Goal: Task Accomplishment & Management: Manage account settings

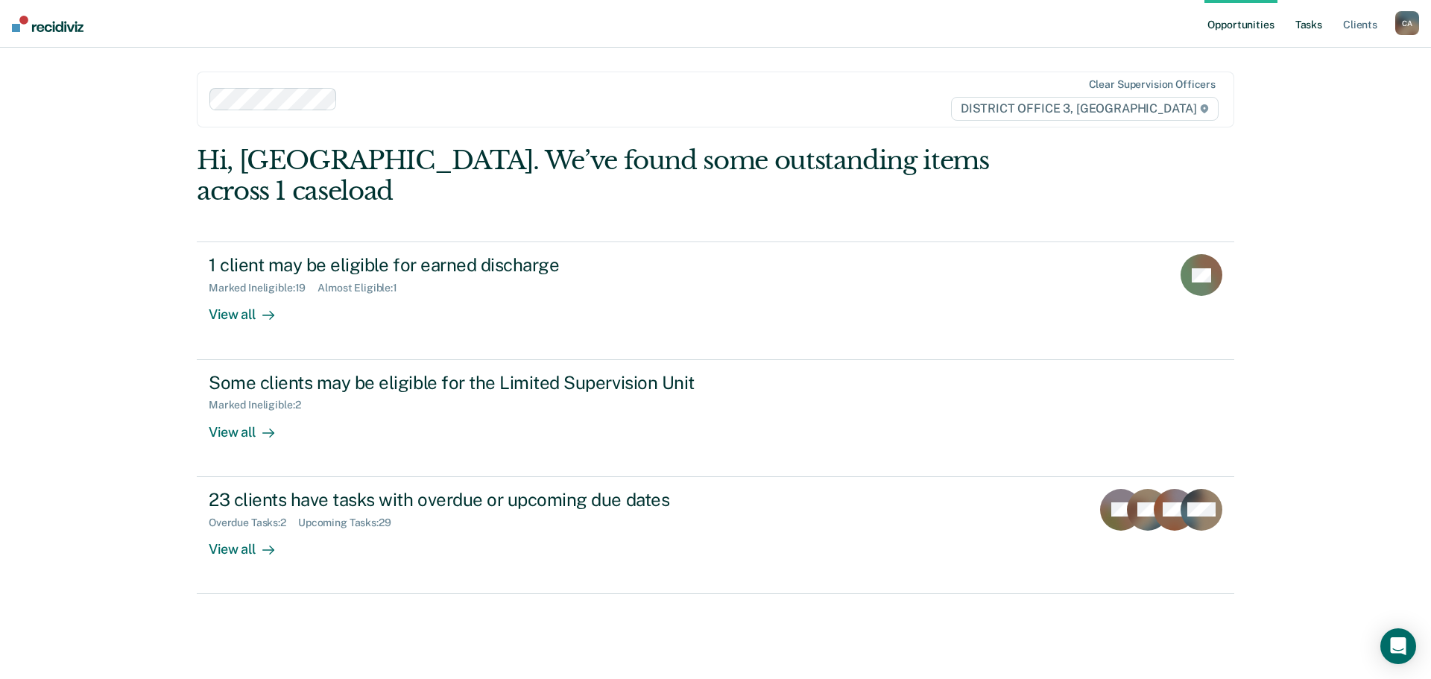
click at [1319, 28] on link "Tasks" at bounding box center [1308, 24] width 33 height 48
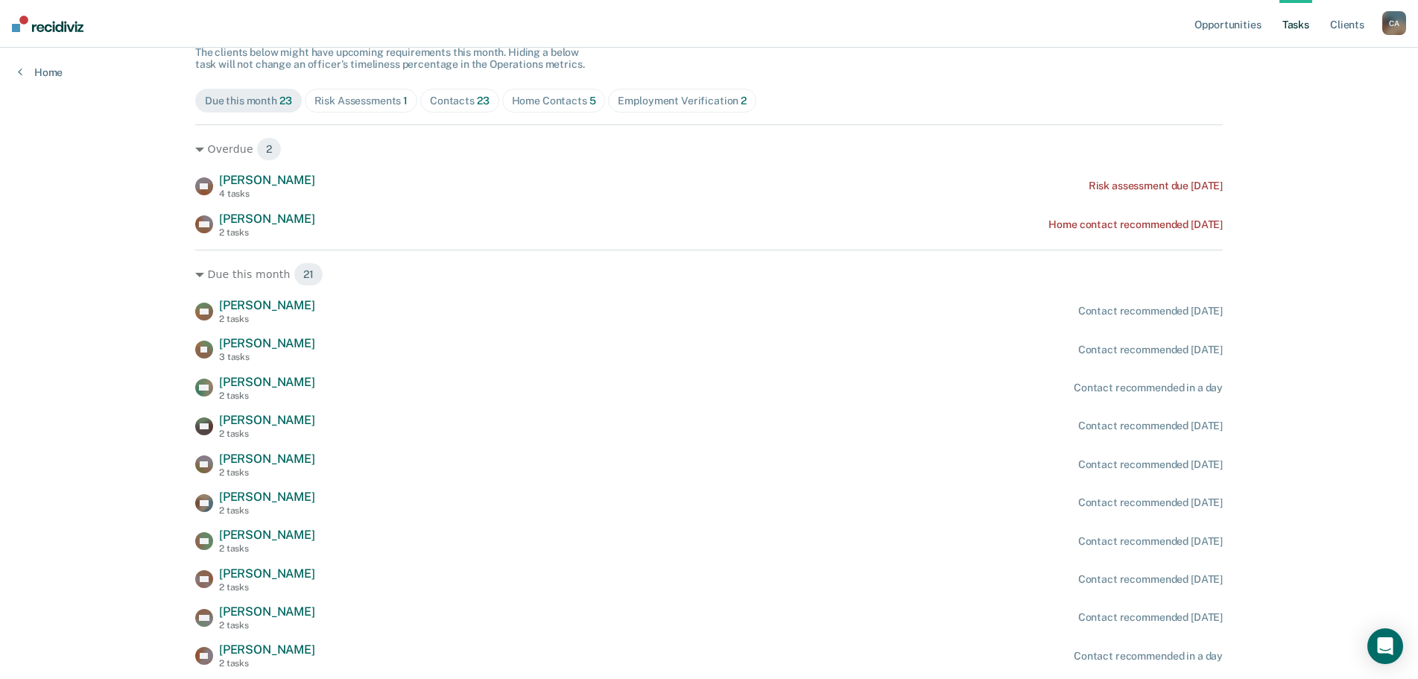
scroll to position [149, 0]
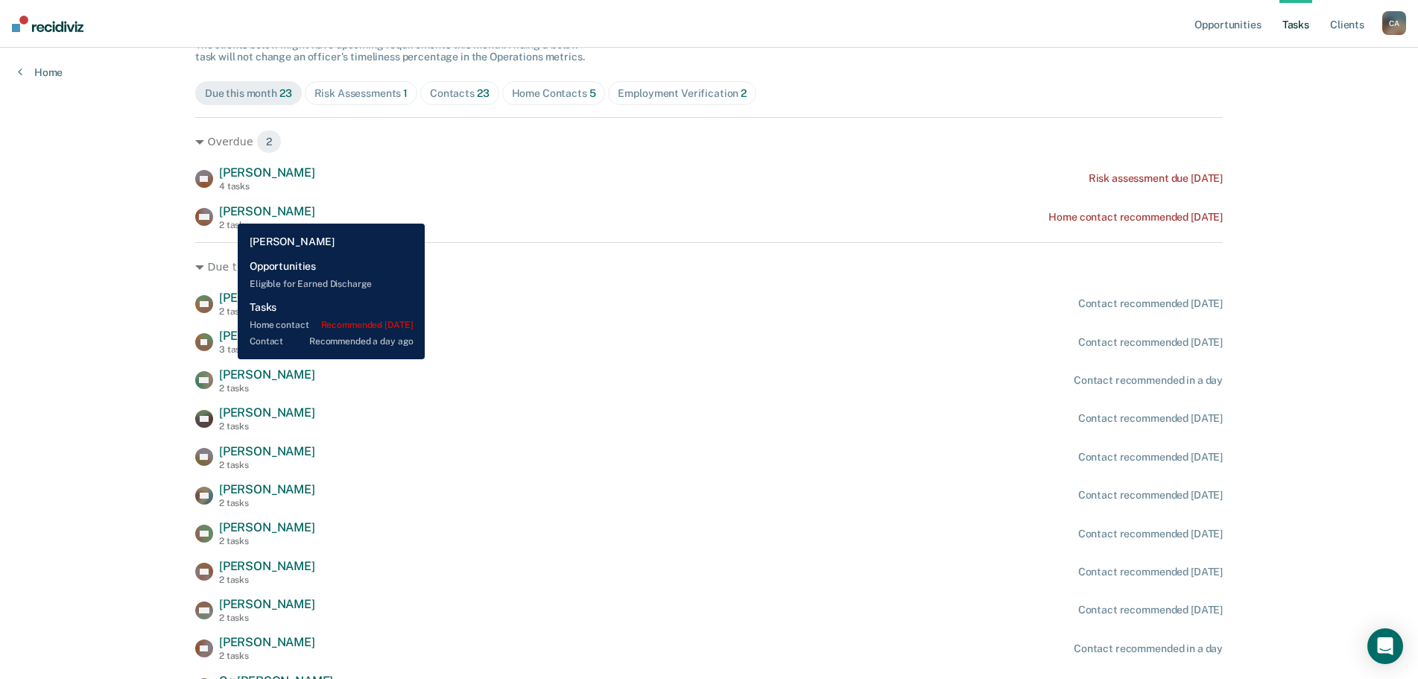
click at [227, 212] on span "[PERSON_NAME]" at bounding box center [267, 211] width 96 height 14
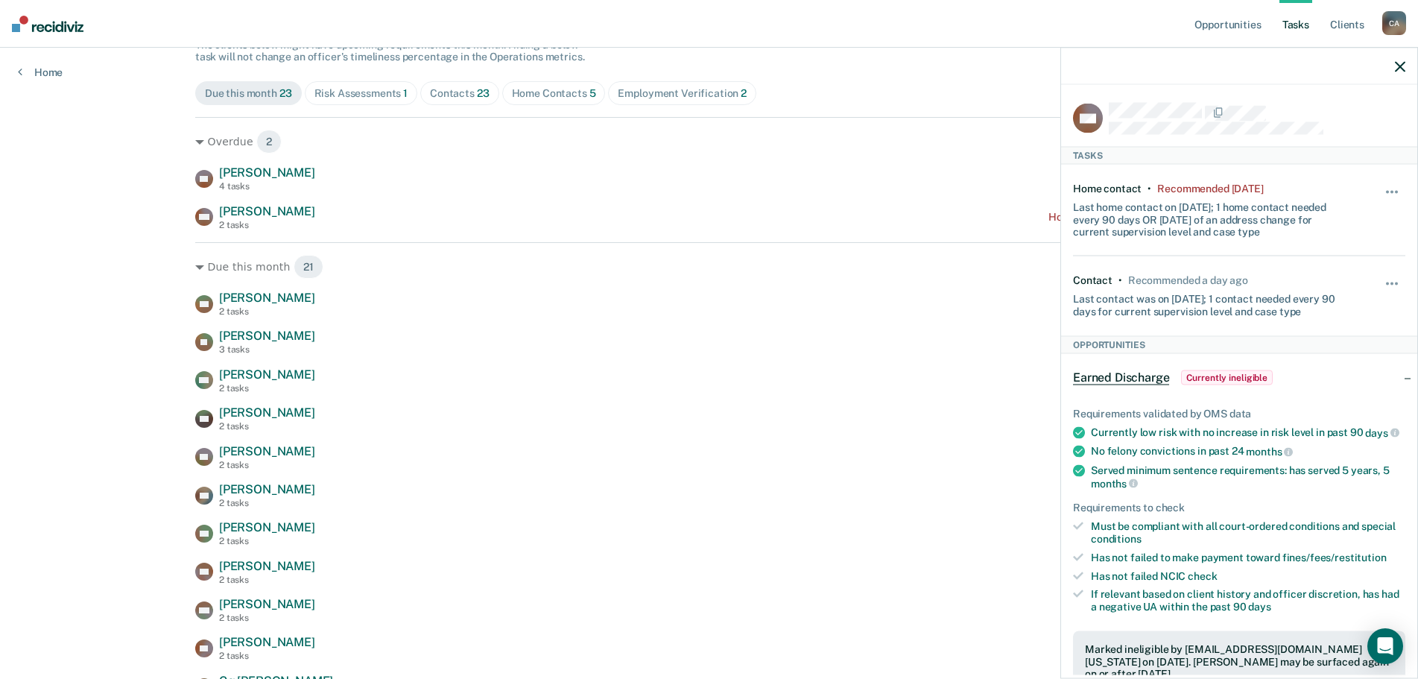
click at [1404, 68] on icon "button" at bounding box center [1400, 66] width 10 height 10
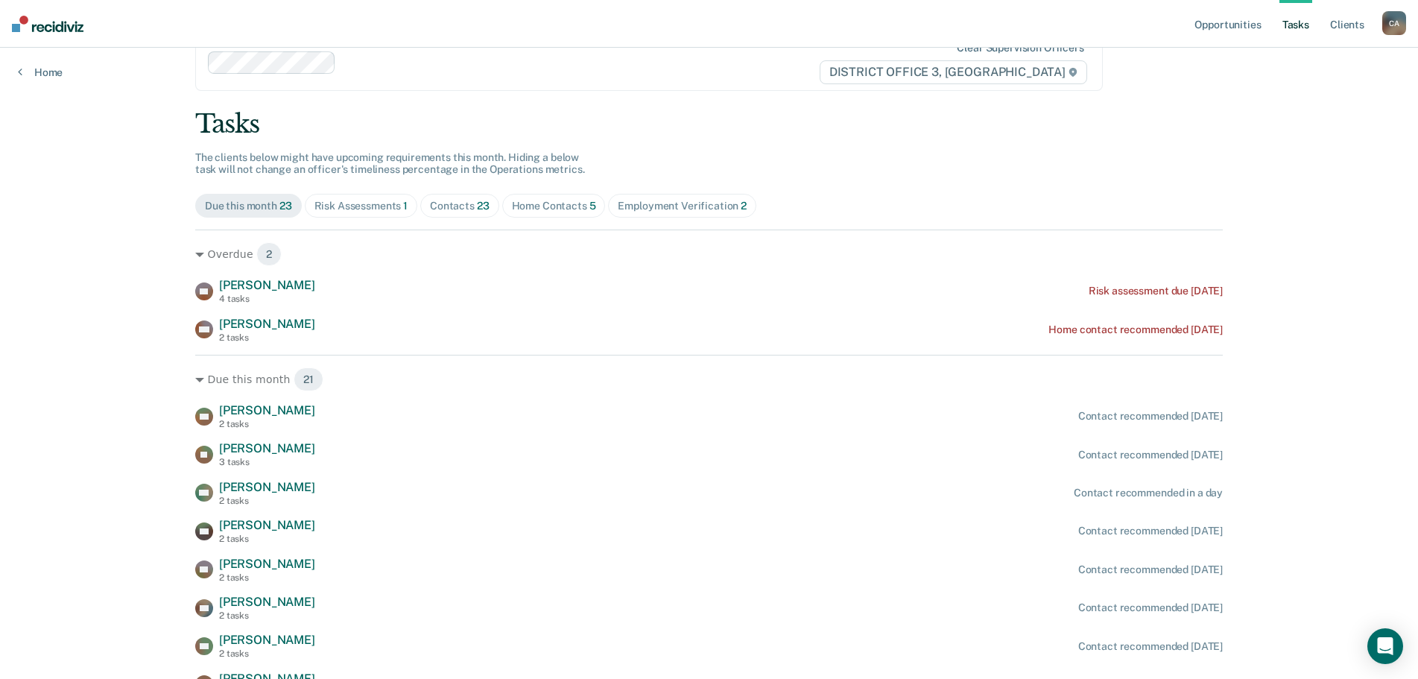
scroll to position [16, 0]
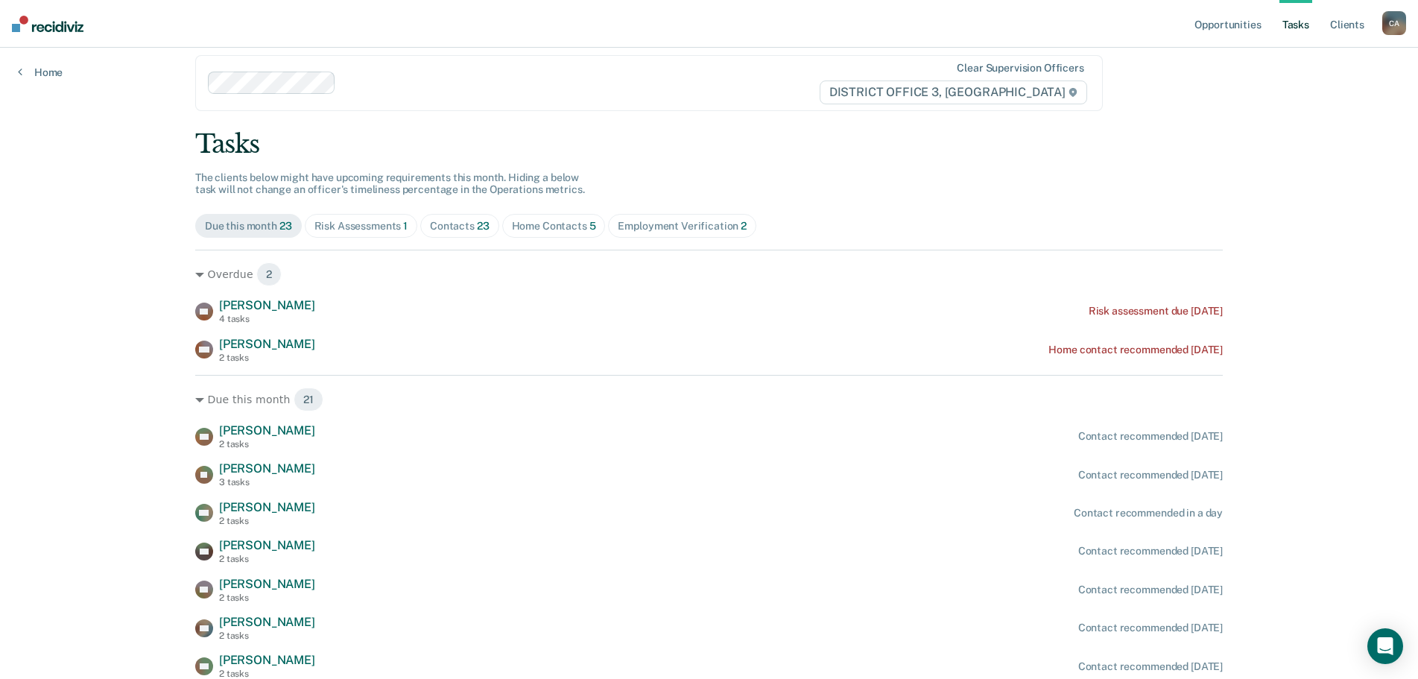
click at [327, 231] on div "Risk Assessments 1" at bounding box center [362, 226] width 94 height 13
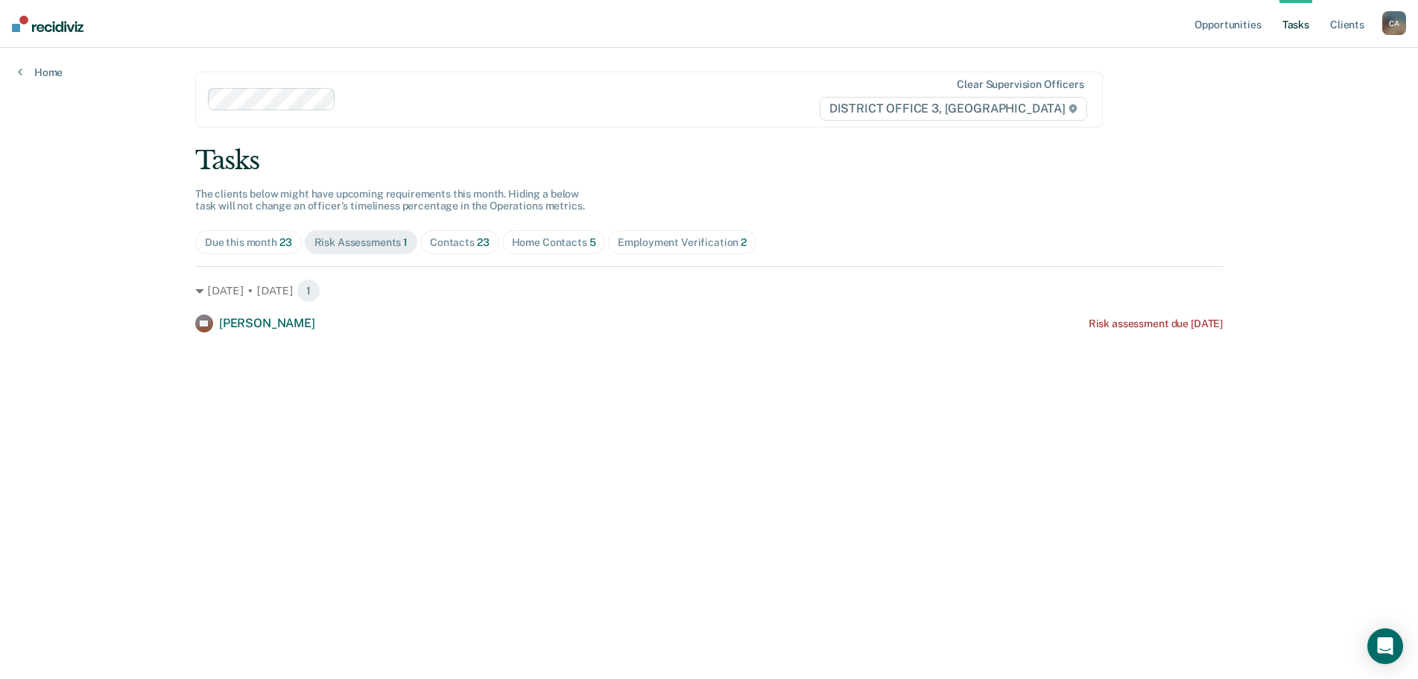
scroll to position [0, 0]
click at [471, 244] on div "Contacts 23" at bounding box center [462, 242] width 60 height 13
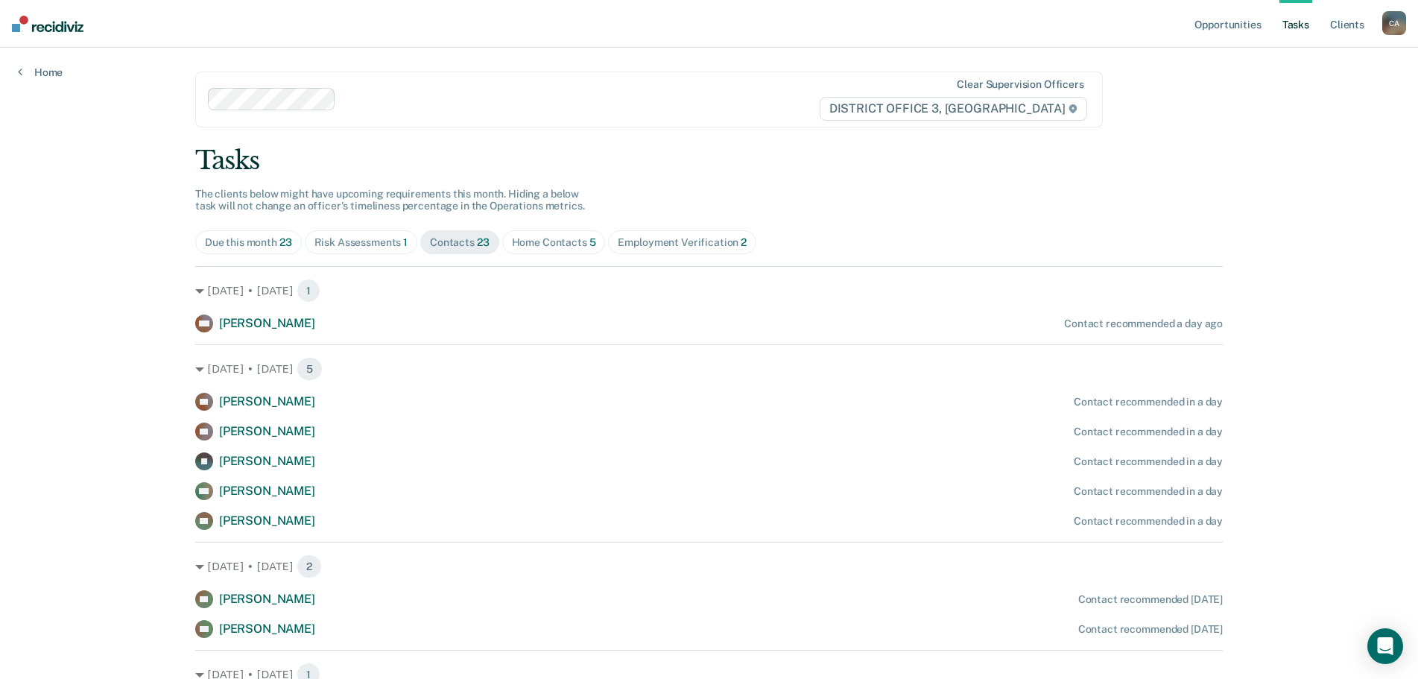
click at [566, 243] on div "Home Contacts 5" at bounding box center [554, 242] width 84 height 13
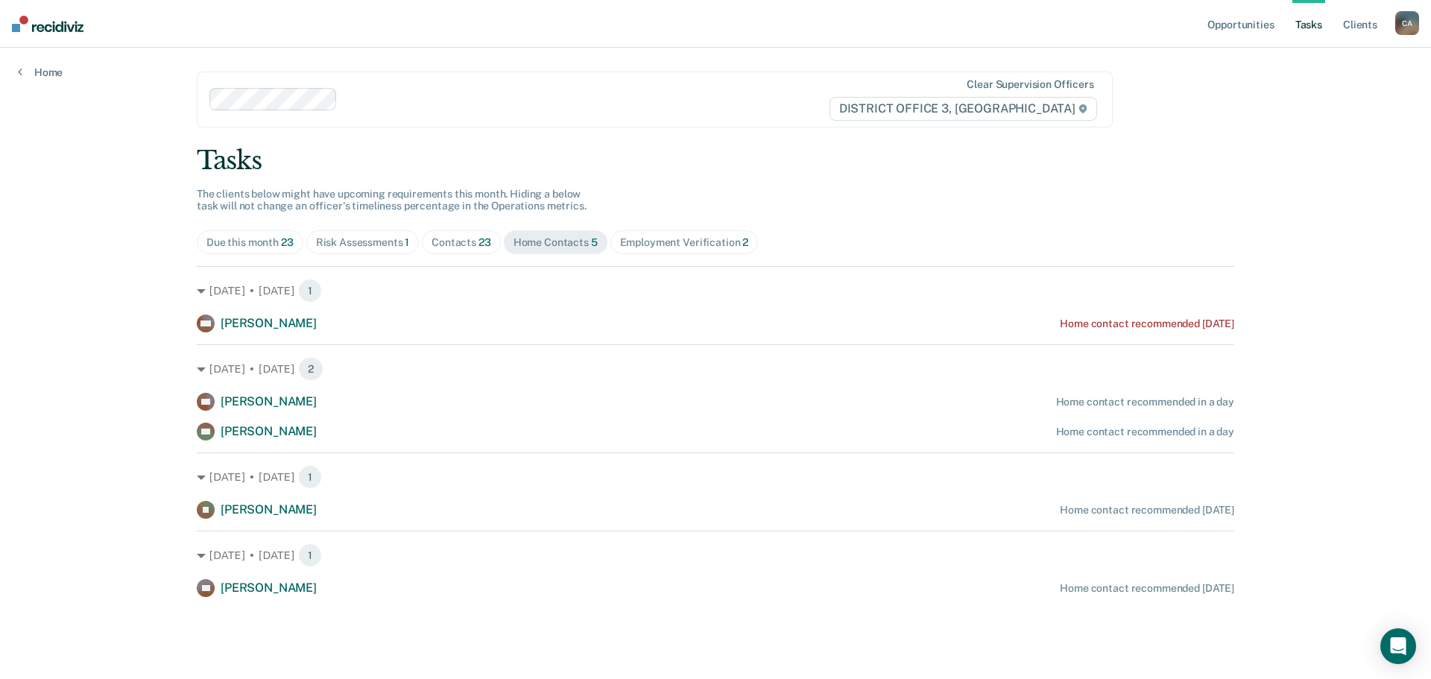
click at [663, 243] on div "Employment Verification 2" at bounding box center [684, 242] width 129 height 13
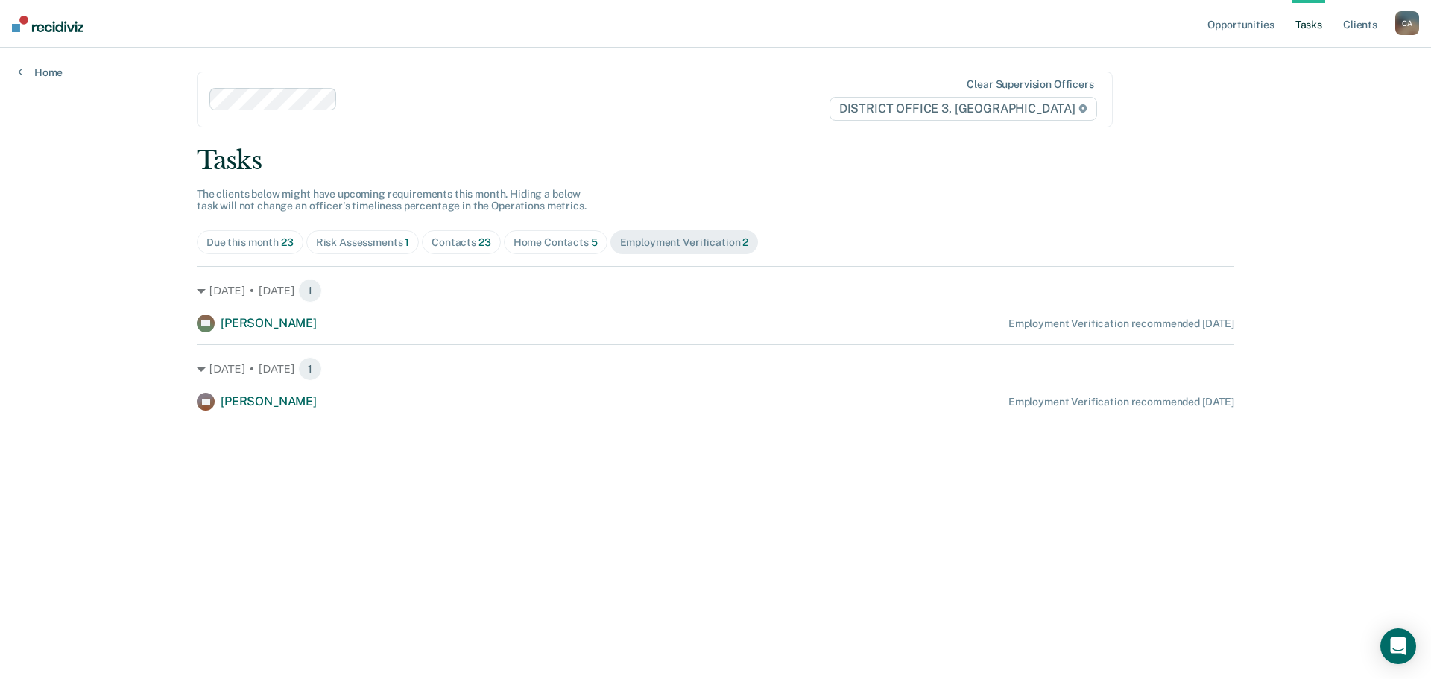
click at [569, 238] on div "Home Contacts 5" at bounding box center [556, 242] width 84 height 13
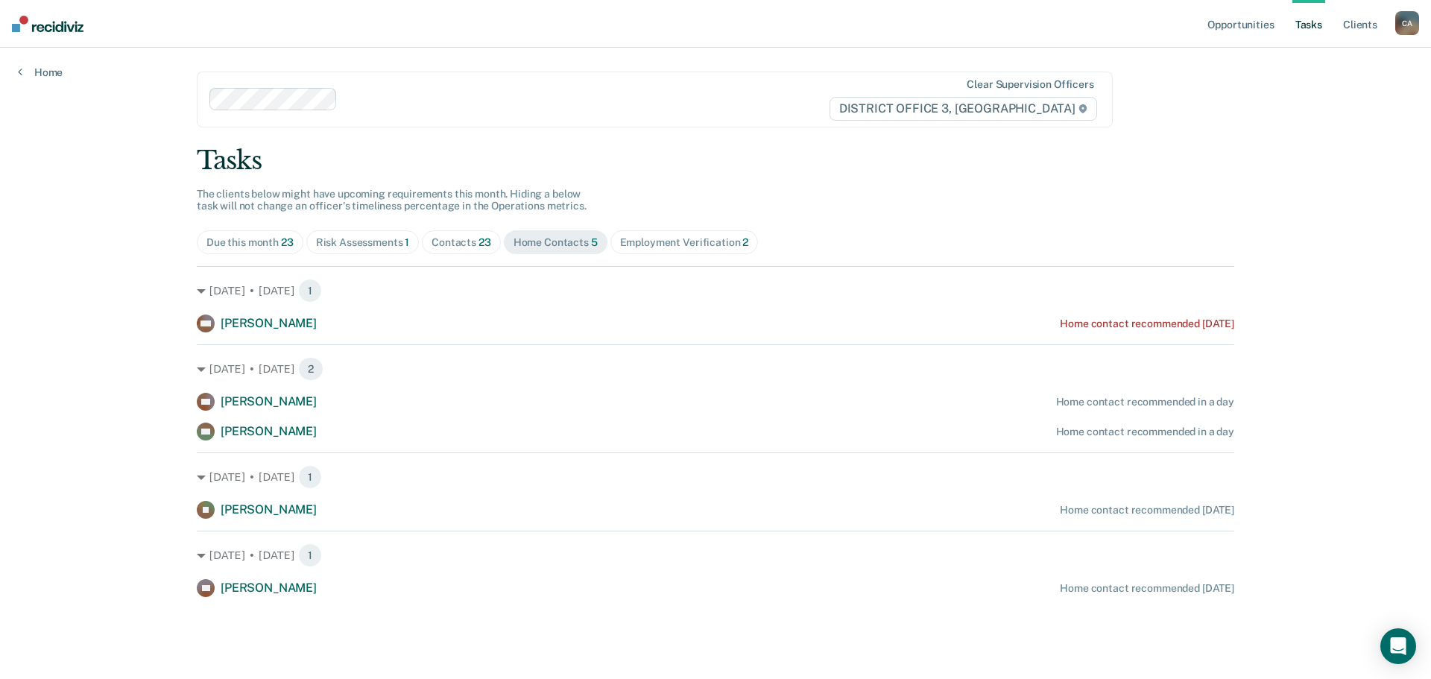
click at [249, 251] on span "Due this month 23" at bounding box center [250, 242] width 107 height 24
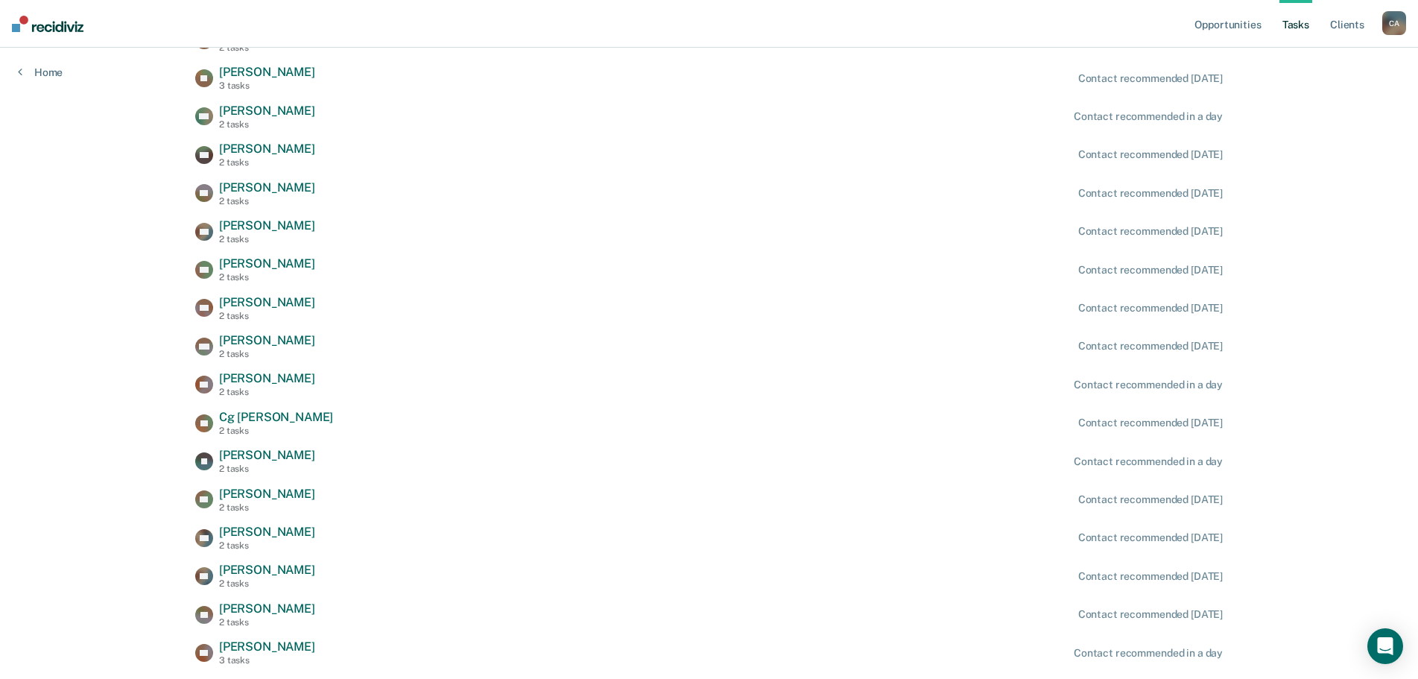
scroll to position [613, 0]
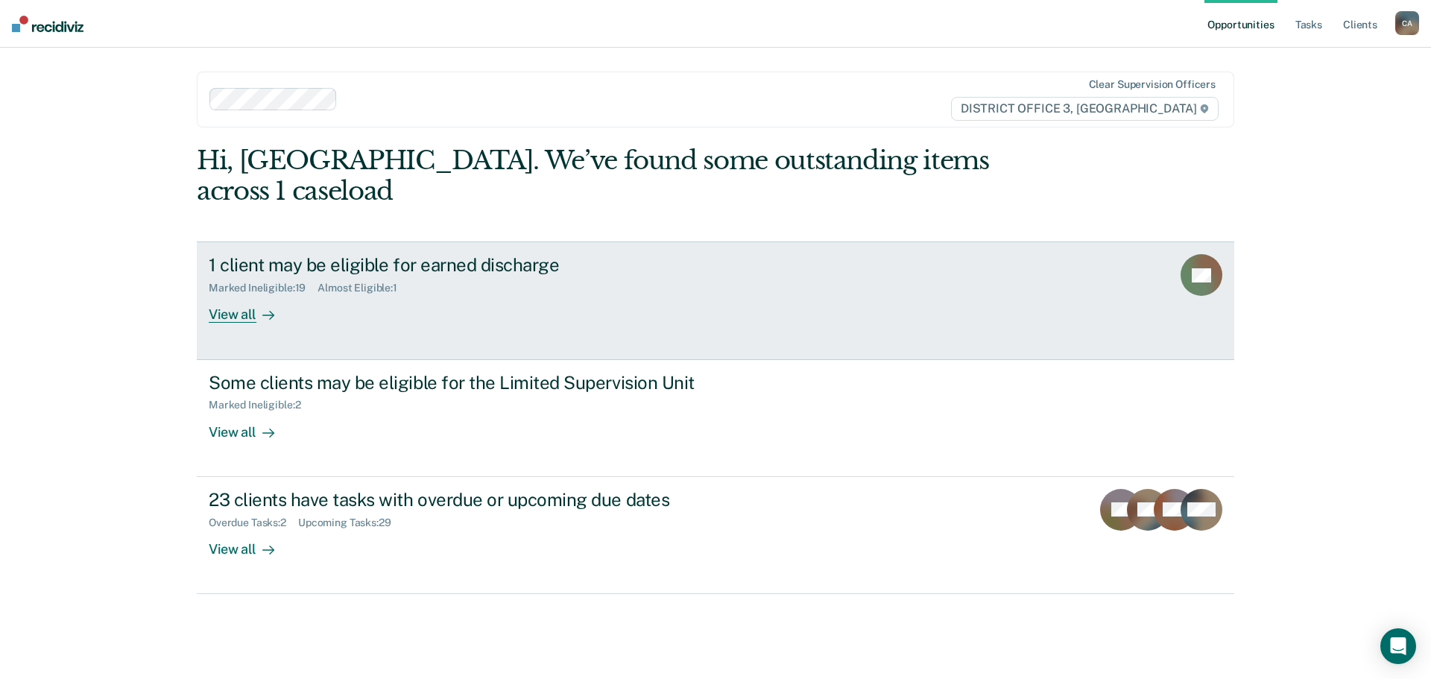
click at [240, 294] on div "View all" at bounding box center [250, 308] width 83 height 29
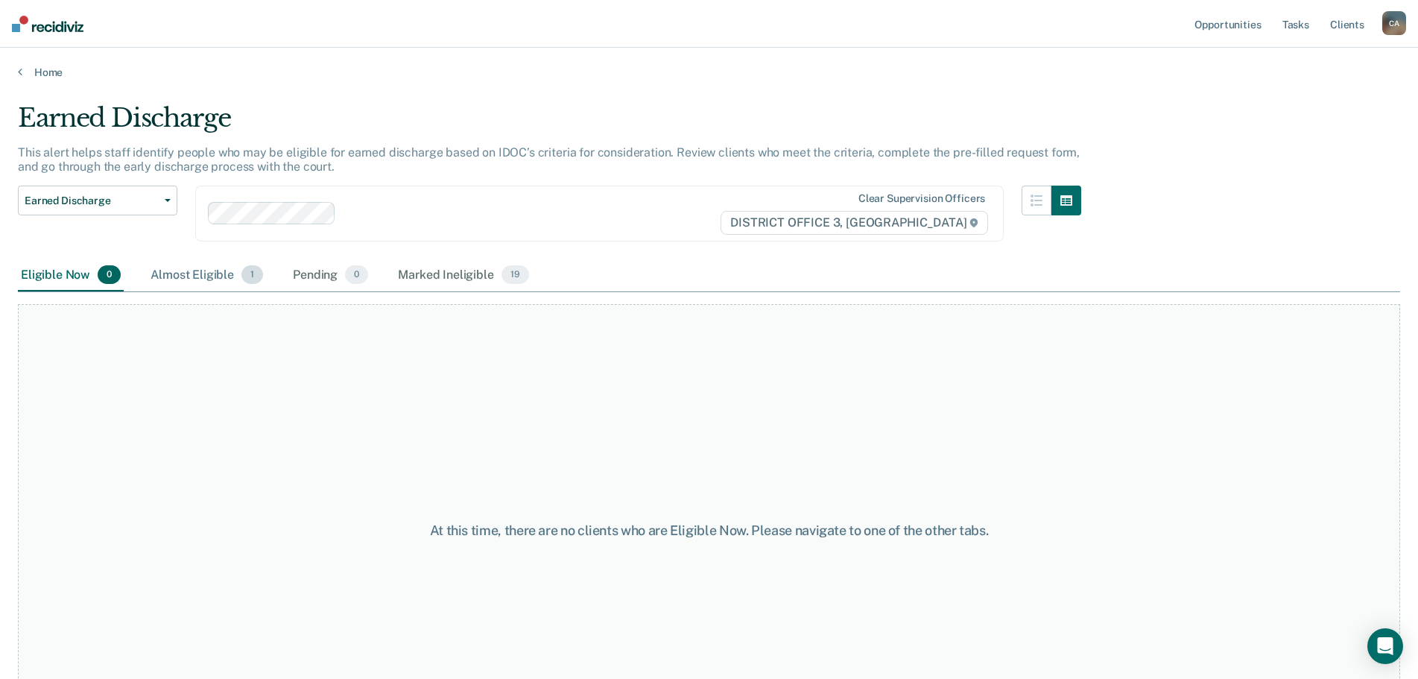
click at [206, 275] on div "Almost Eligible 1" at bounding box center [207, 275] width 119 height 33
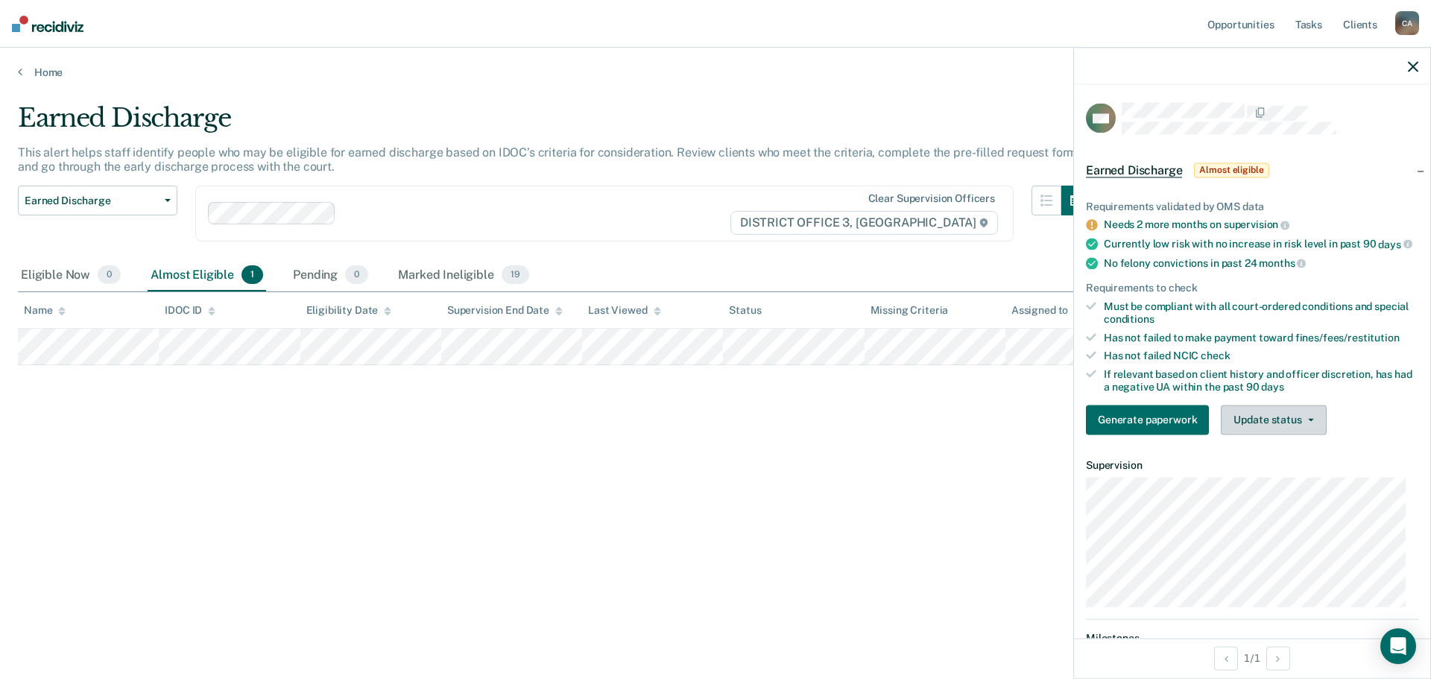
click at [1289, 435] on button "Update status" at bounding box center [1273, 420] width 105 height 30
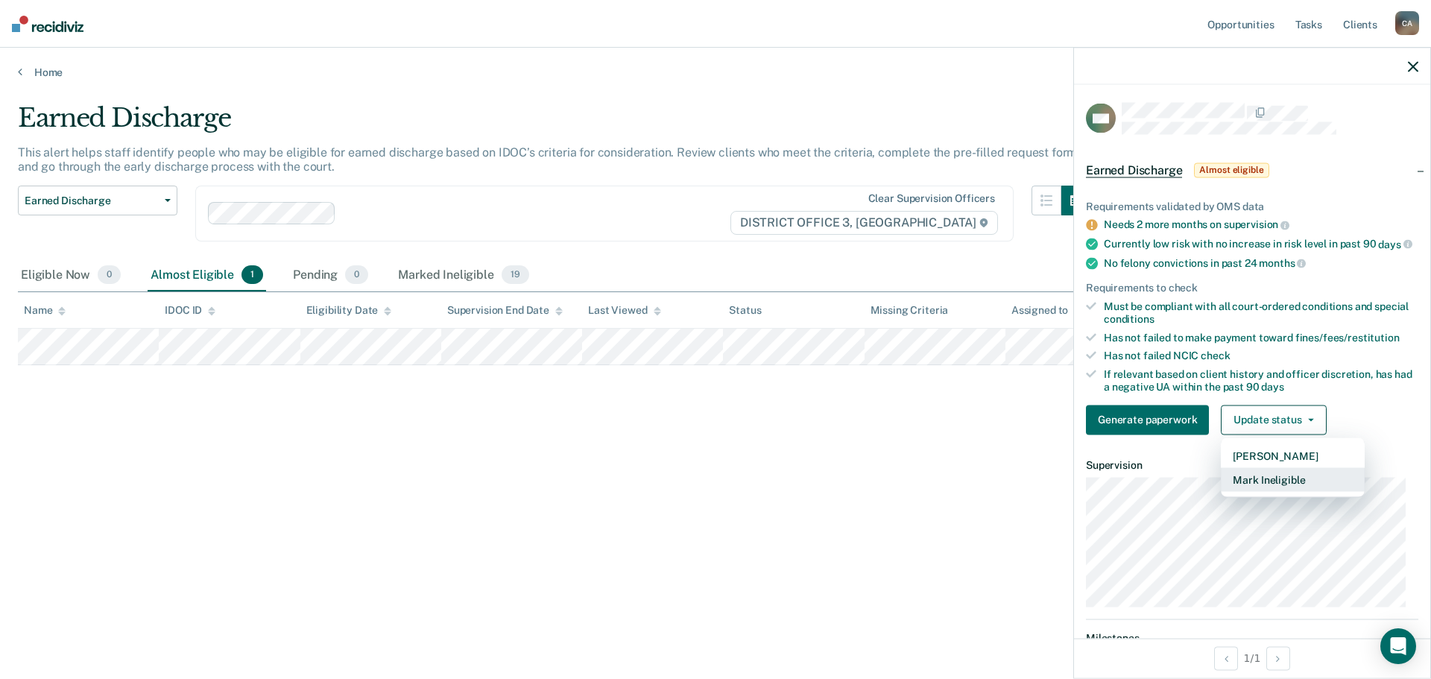
click at [1277, 491] on button "Mark Ineligible" at bounding box center [1293, 479] width 144 height 24
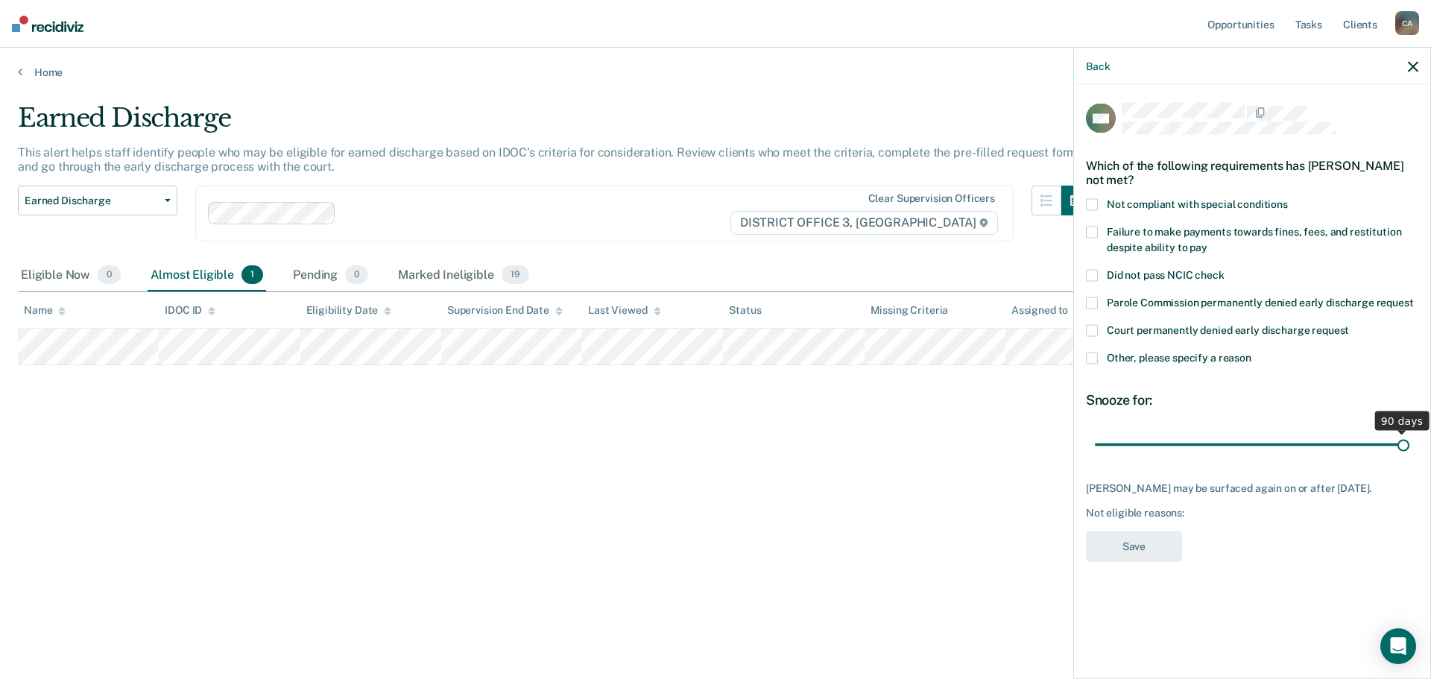
drag, startPoint x: 1201, startPoint y: 443, endPoint x: 1430, endPoint y: 435, distance: 229.0
type input "90"
click at [1409, 435] on input "range" at bounding box center [1252, 445] width 315 height 26
click at [1095, 359] on span at bounding box center [1092, 358] width 12 height 12
click at [1251, 352] on input "Other, please specify a reason" at bounding box center [1251, 352] width 0 height 0
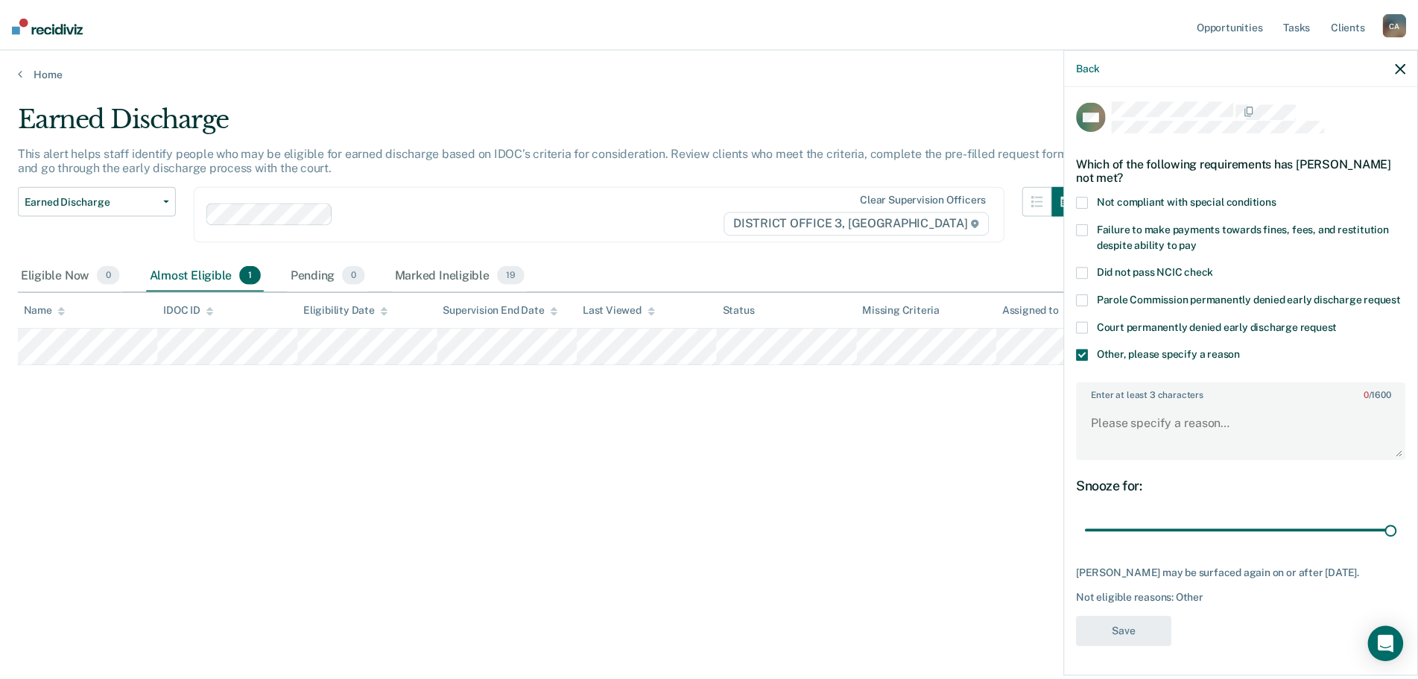
scroll to position [30, 0]
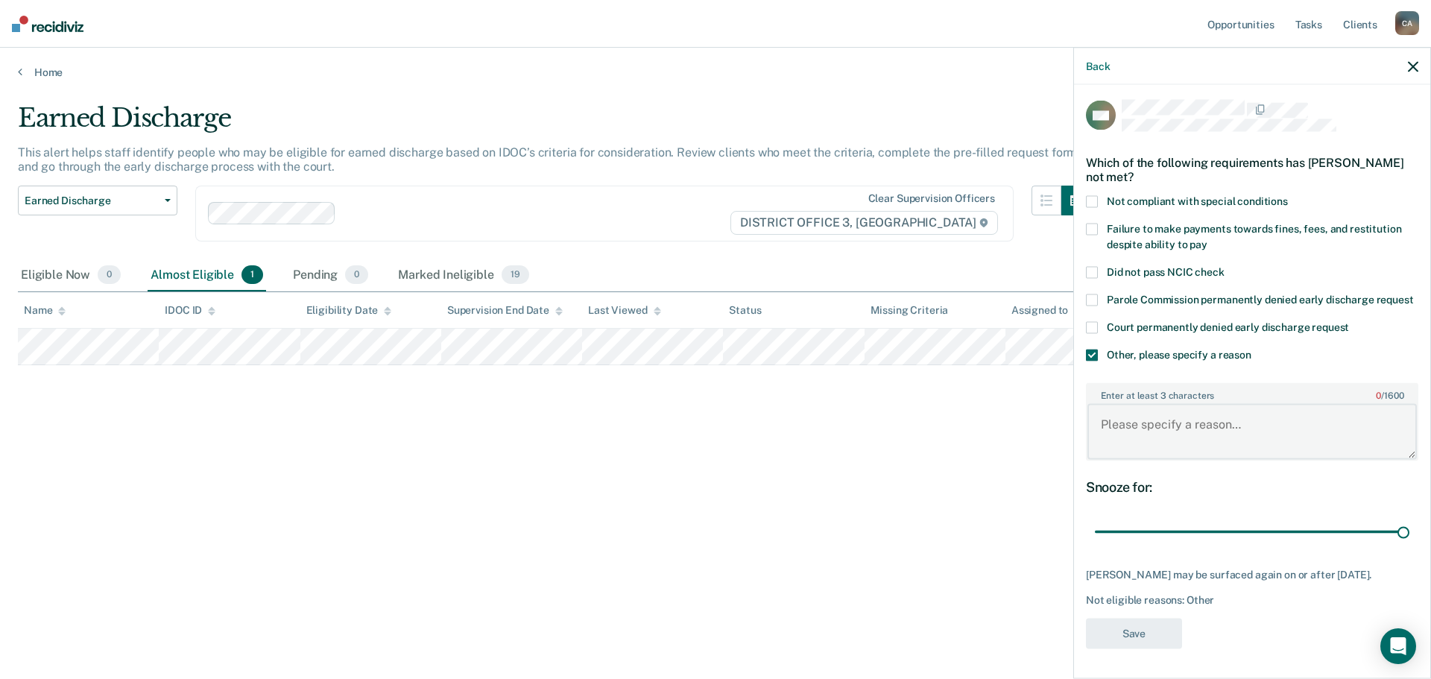
click at [1141, 415] on textarea "Enter at least 3 characters 0 / 1600" at bounding box center [1251, 431] width 329 height 55
type textarea "Sex offender"
click at [1150, 634] on button "Save" at bounding box center [1134, 633] width 96 height 31
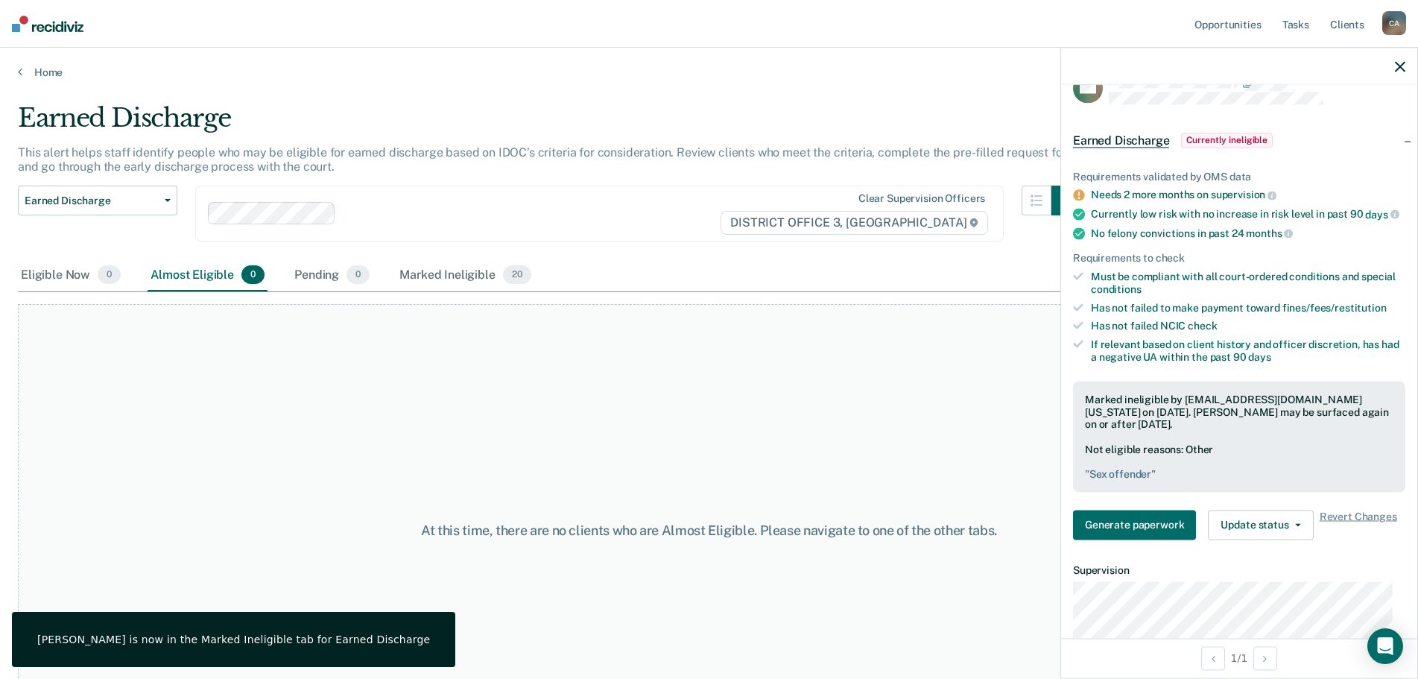
click at [648, 421] on div "At this time, there are no clients who are Almost Eligible. Please navigate to …" at bounding box center [709, 530] width 1383 height 452
click at [1394, 64] on div at bounding box center [1239, 66] width 356 height 37
click at [1397, 64] on icon "button" at bounding box center [1400, 66] width 10 height 10
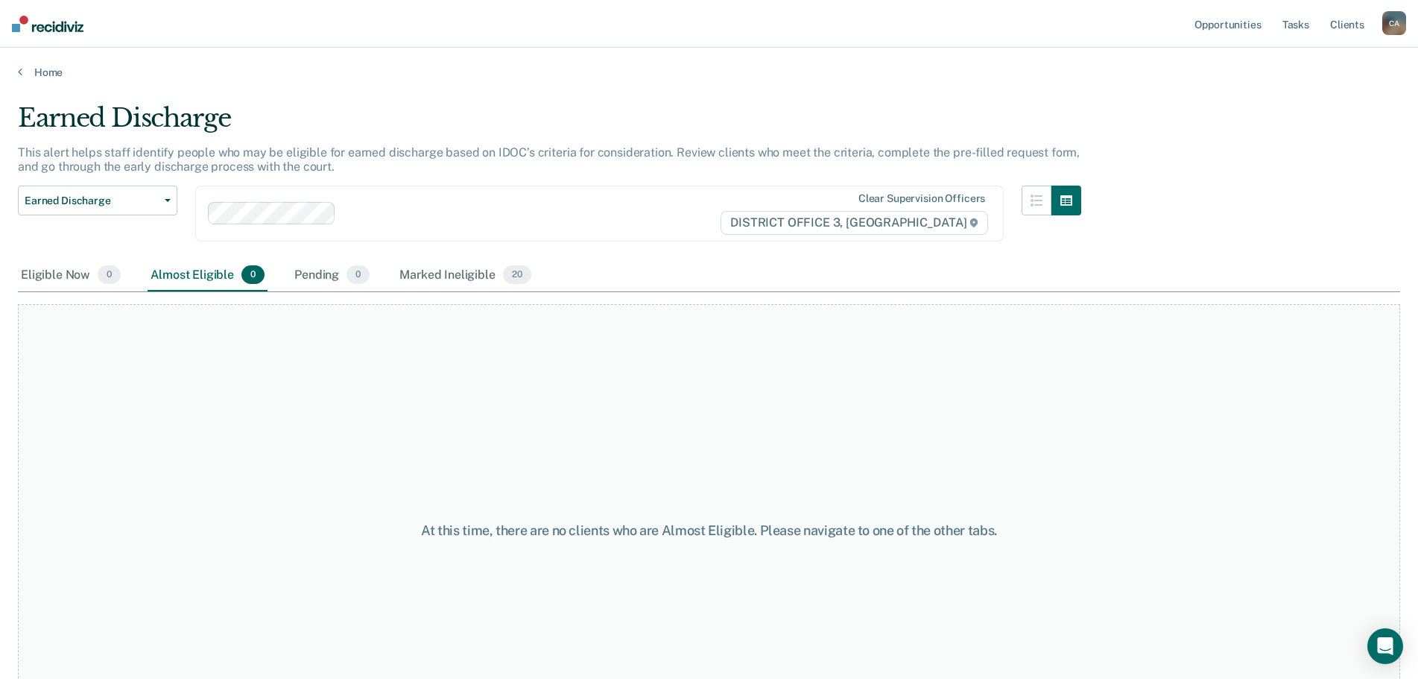
click at [1389, 22] on div "C A" at bounding box center [1395, 23] width 24 height 24
click at [1304, 22] on link "Tasks" at bounding box center [1296, 24] width 33 height 48
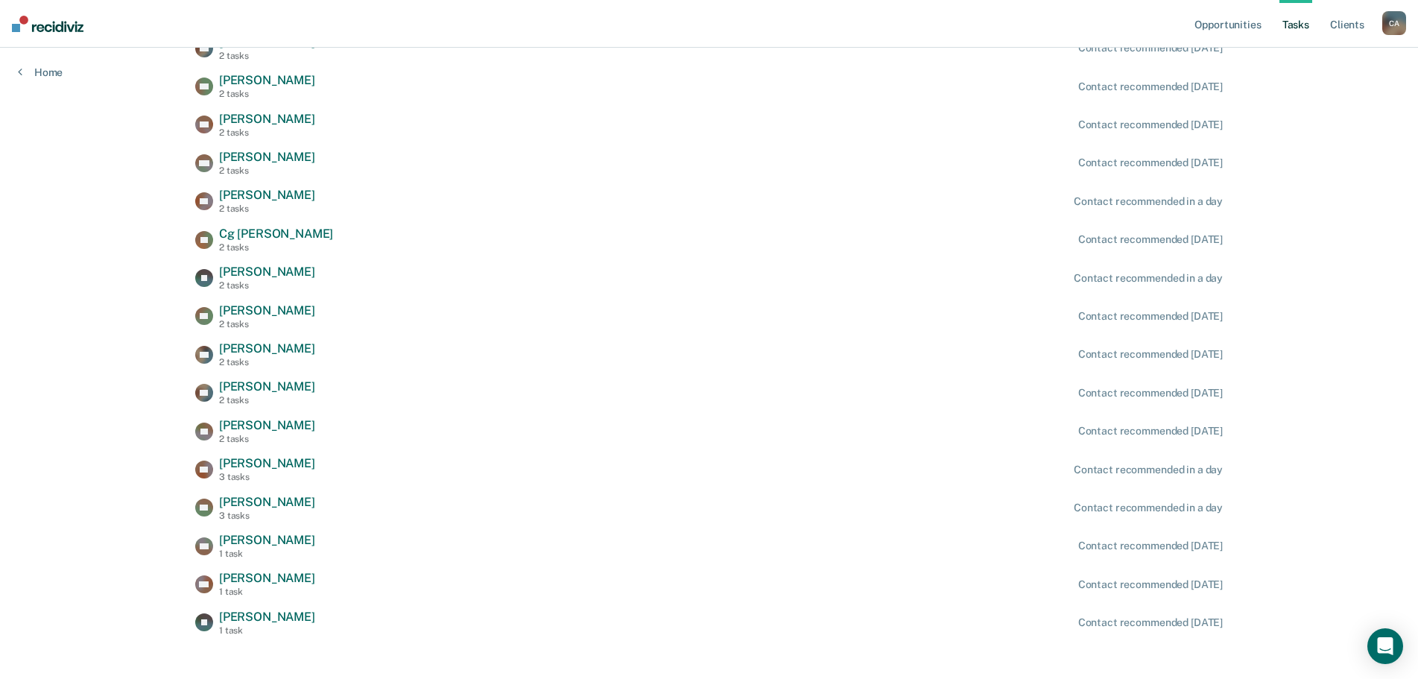
scroll to position [613, 0]
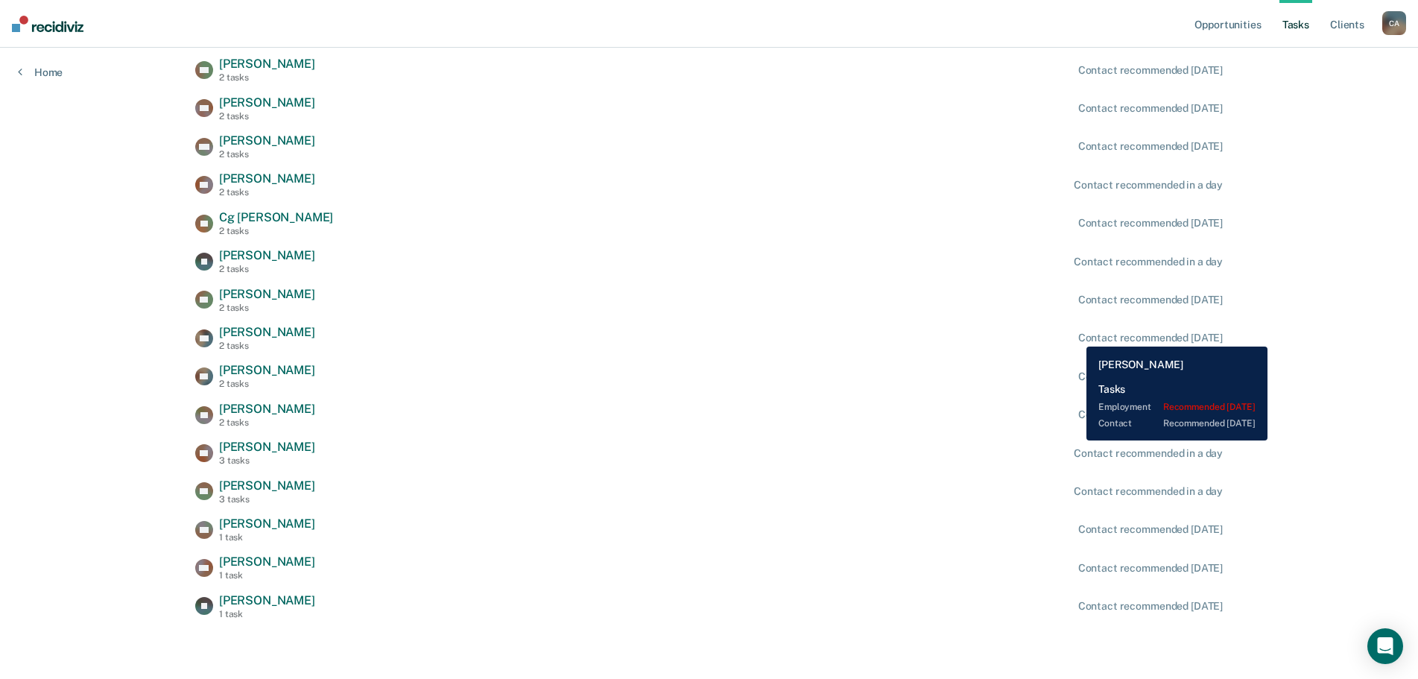
click at [1078, 335] on div "Contact recommended [DATE]" at bounding box center [1150, 338] width 145 height 13
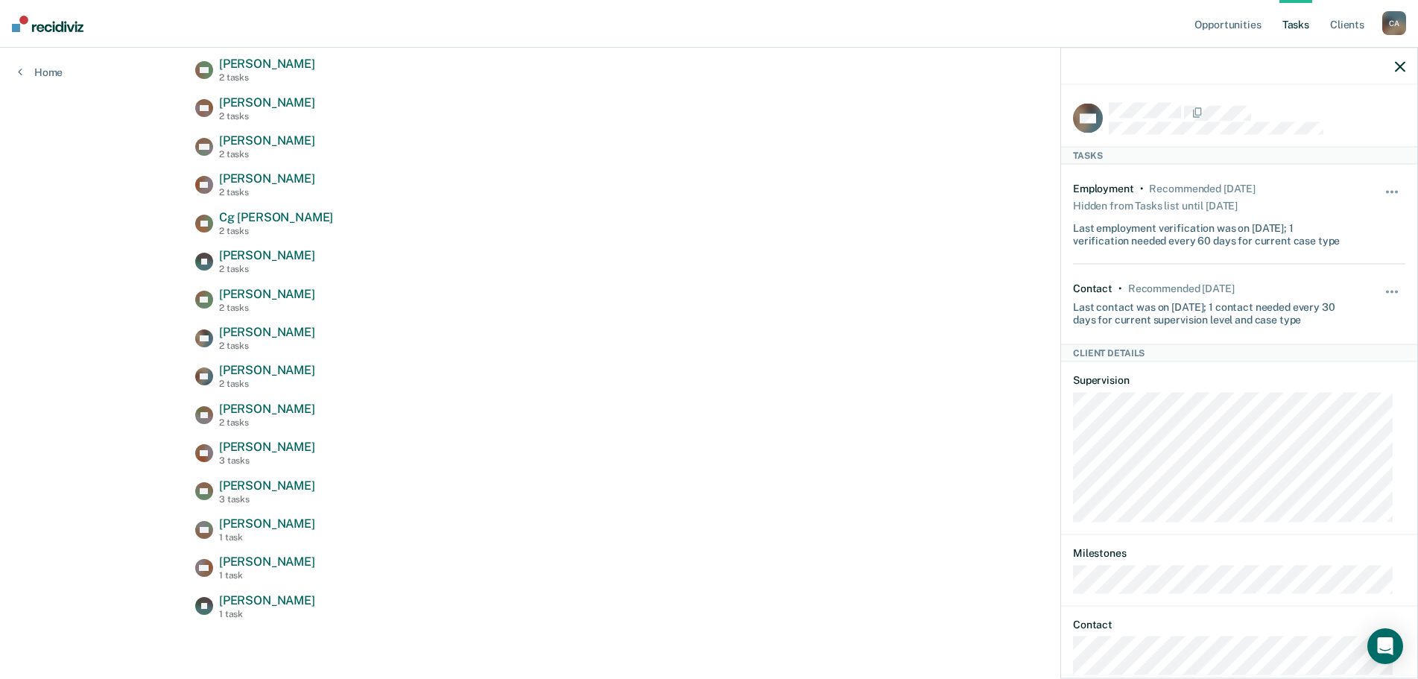
click at [804, 397] on div "HA Hector Arias 2 tasks Contact recommended in 11 days JC Jose Cadenas 3 tasks …" at bounding box center [709, 223] width 1028 height 792
click at [1400, 54] on div at bounding box center [1239, 66] width 356 height 37
click at [1398, 70] on icon "button" at bounding box center [1400, 66] width 10 height 10
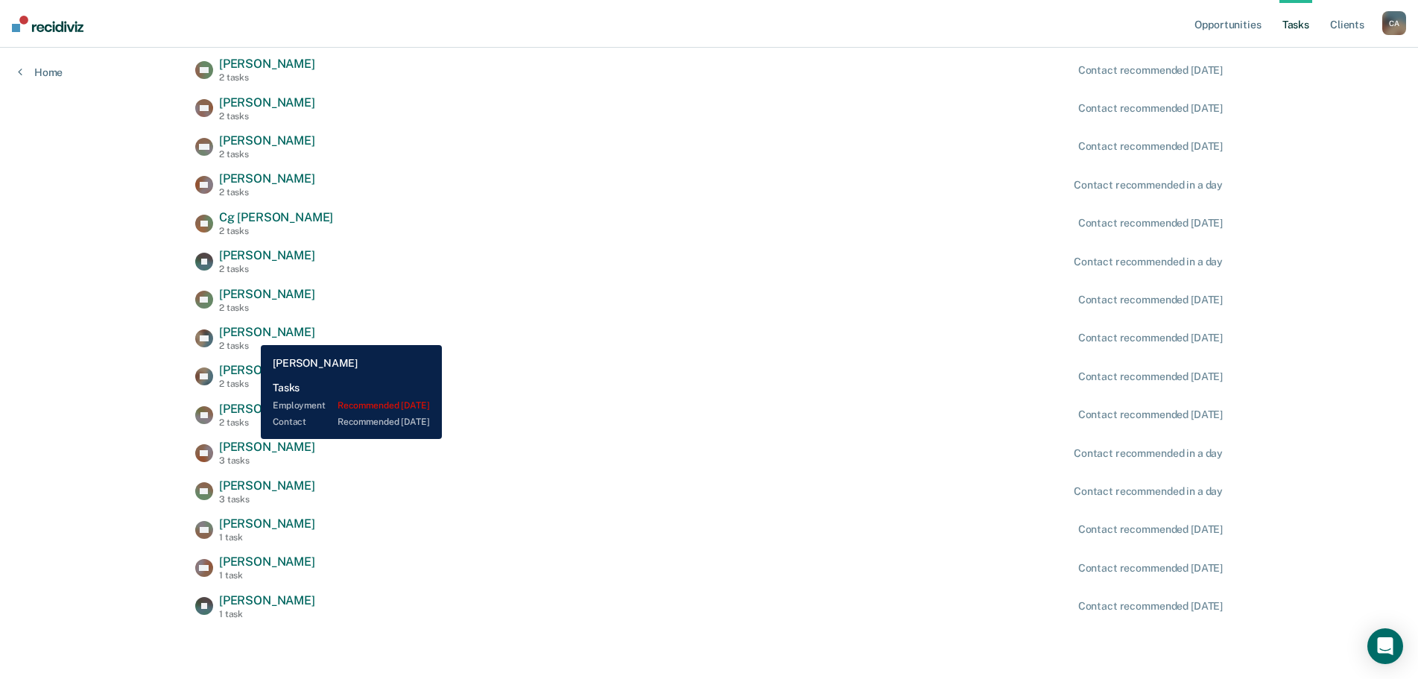
click at [250, 334] on span "[PERSON_NAME]" at bounding box center [267, 332] width 96 height 14
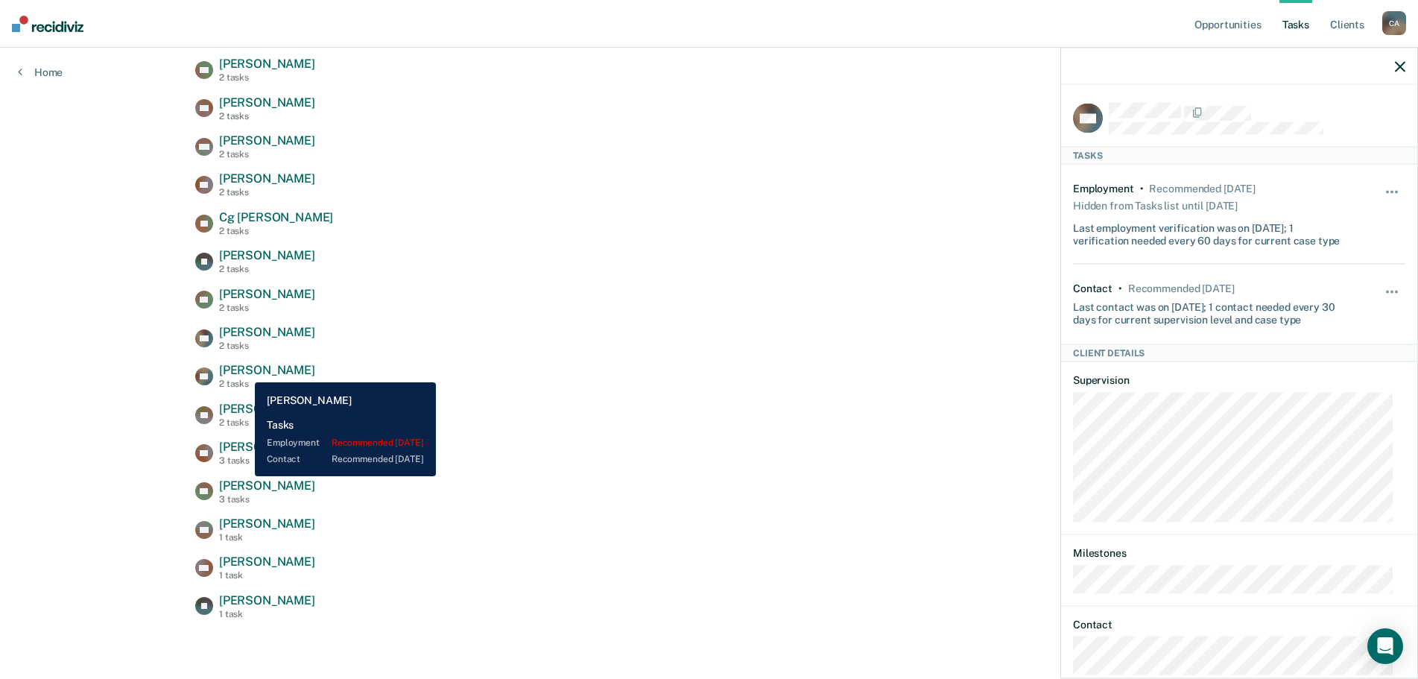
click at [244, 371] on span "[PERSON_NAME]" at bounding box center [267, 370] width 96 height 14
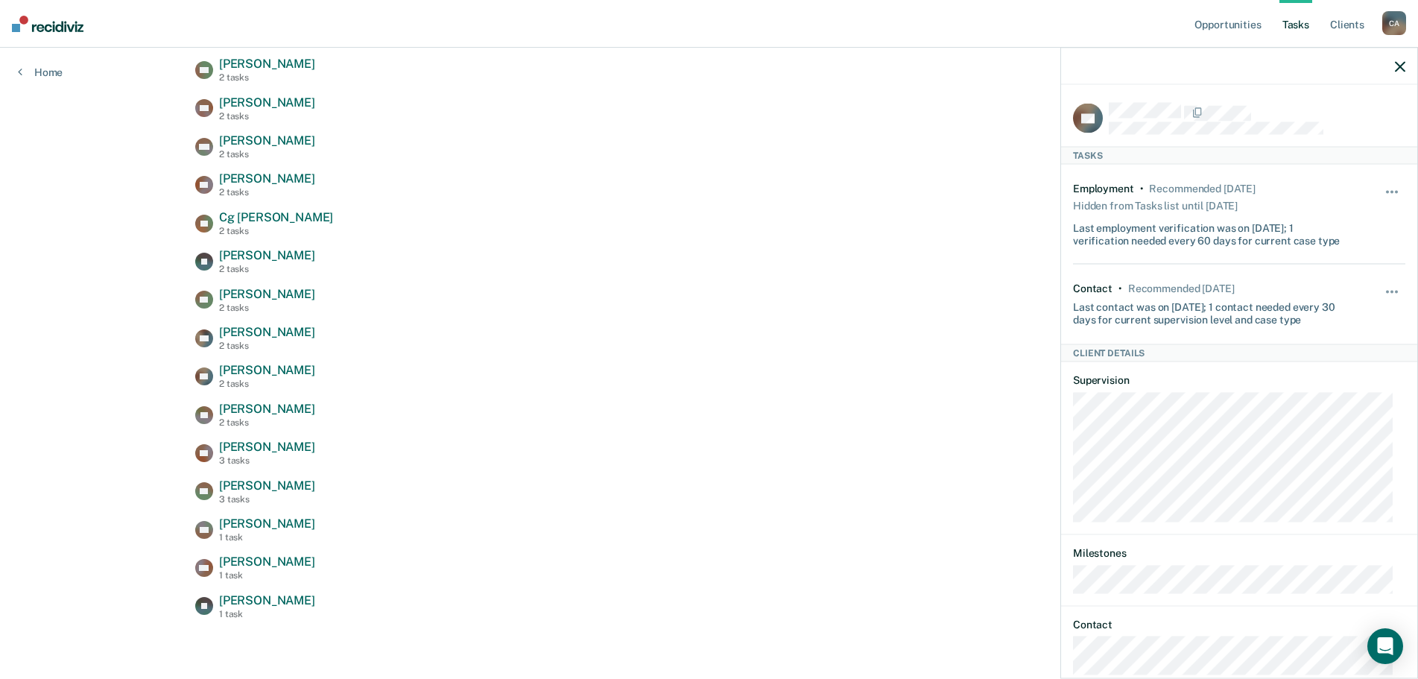
click at [534, 391] on div "HA Hector Arias 2 tasks Contact recommended in 11 days JC Jose Cadenas 3 tasks …" at bounding box center [709, 223] width 1028 height 792
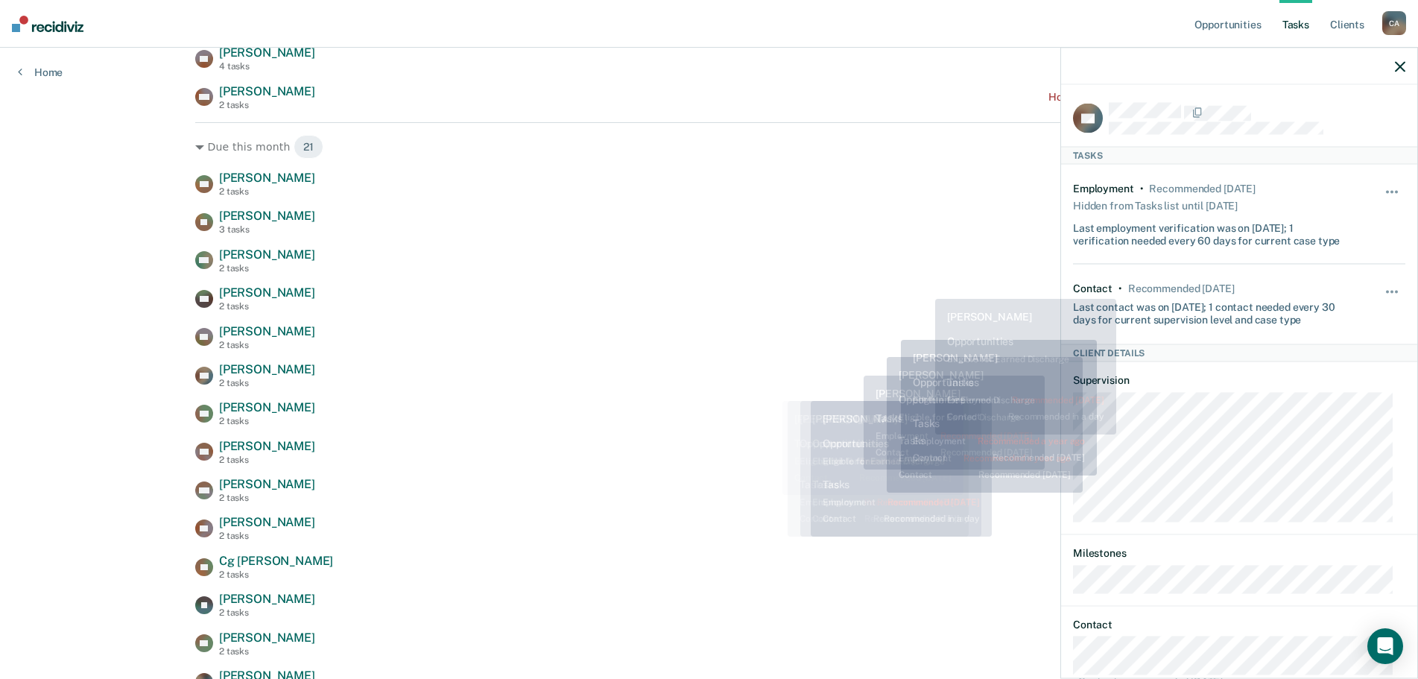
scroll to position [240, 0]
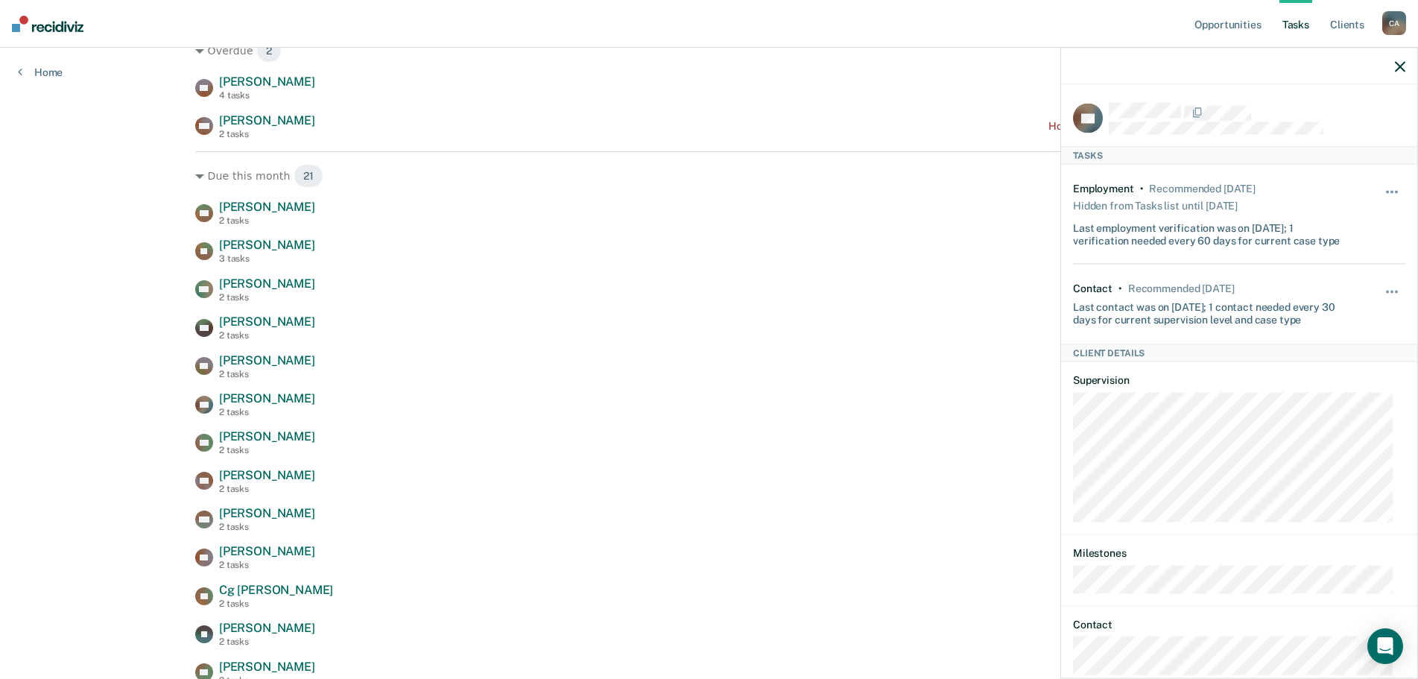
click at [1400, 68] on icon "button" at bounding box center [1400, 66] width 10 height 10
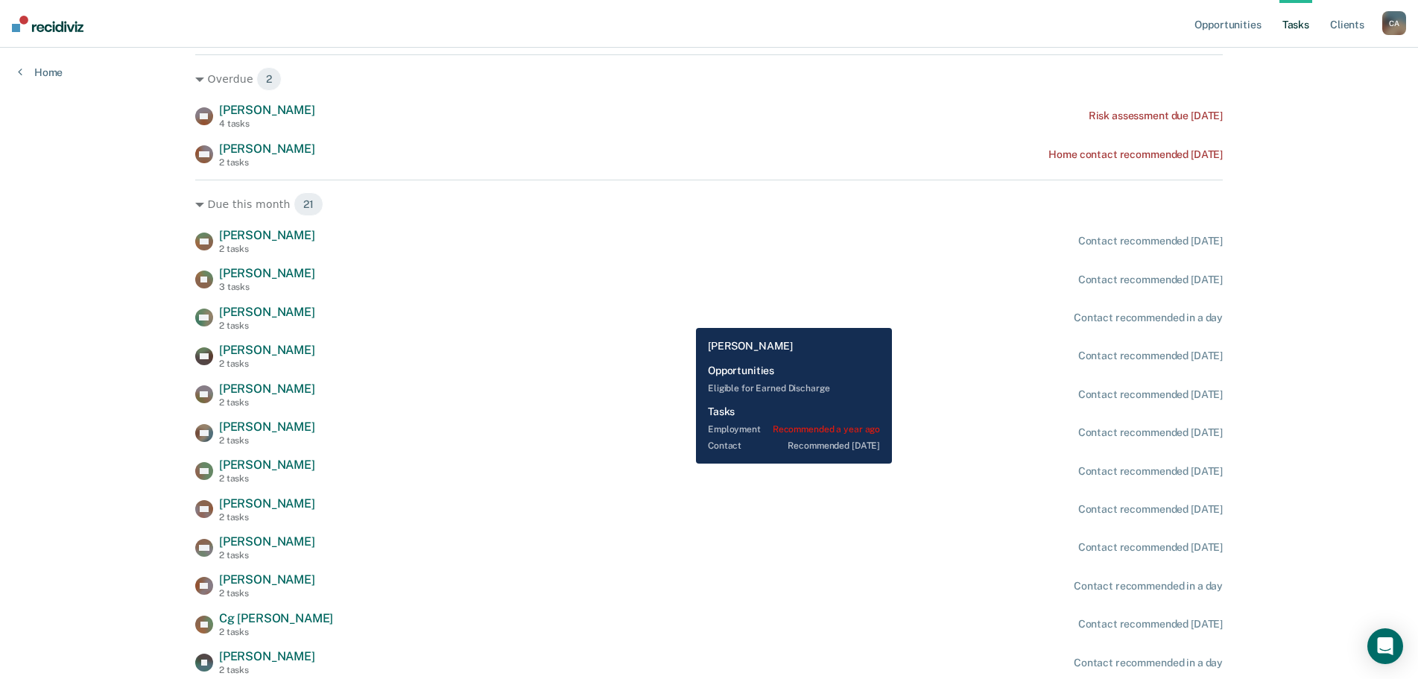
scroll to position [0, 0]
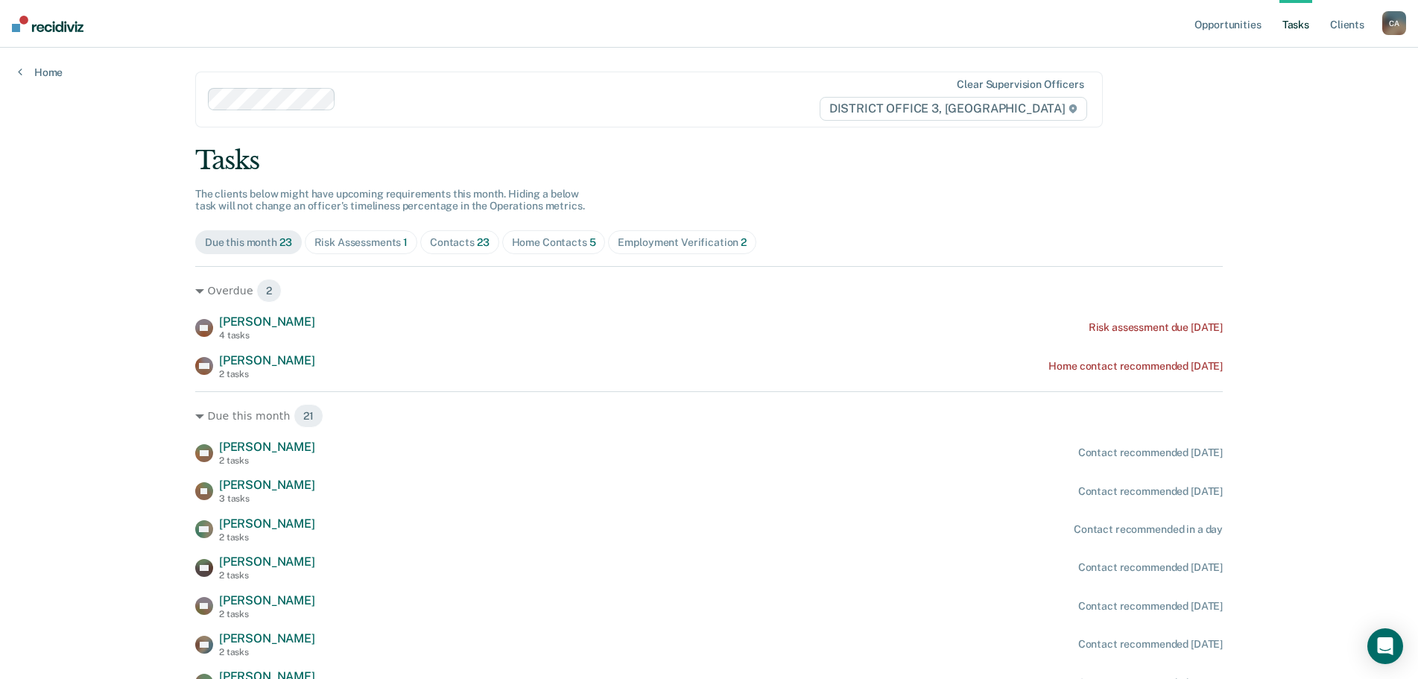
click at [456, 244] on div "Contacts 23" at bounding box center [460, 242] width 60 height 13
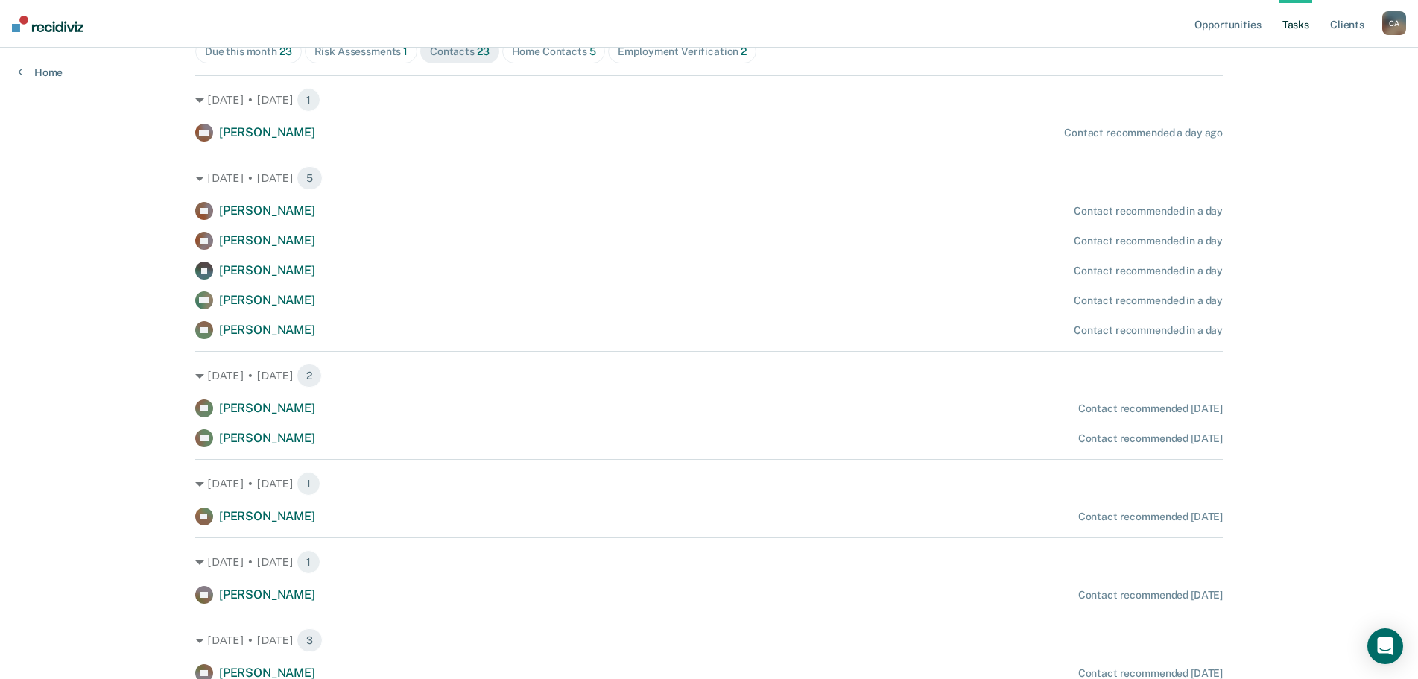
scroll to position [224, 0]
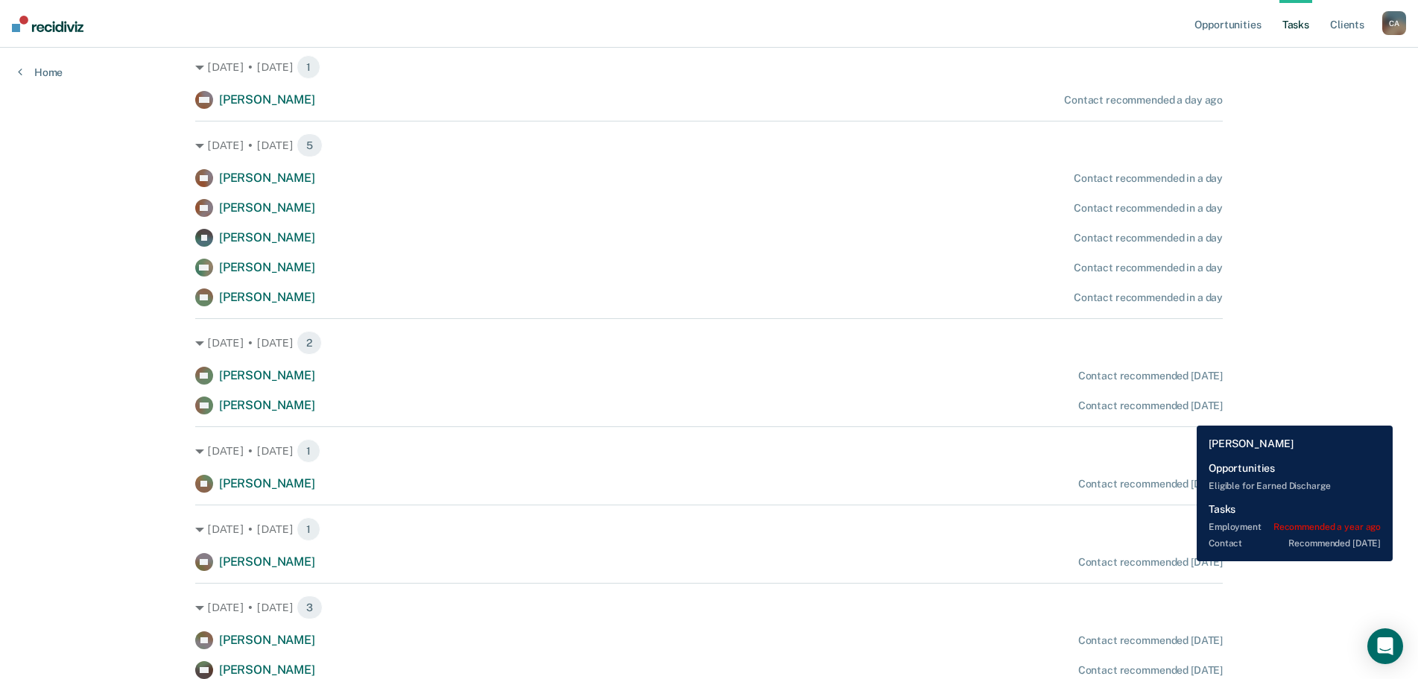
click at [1186, 561] on div "Contact recommended [DATE]" at bounding box center [1150, 562] width 145 height 13
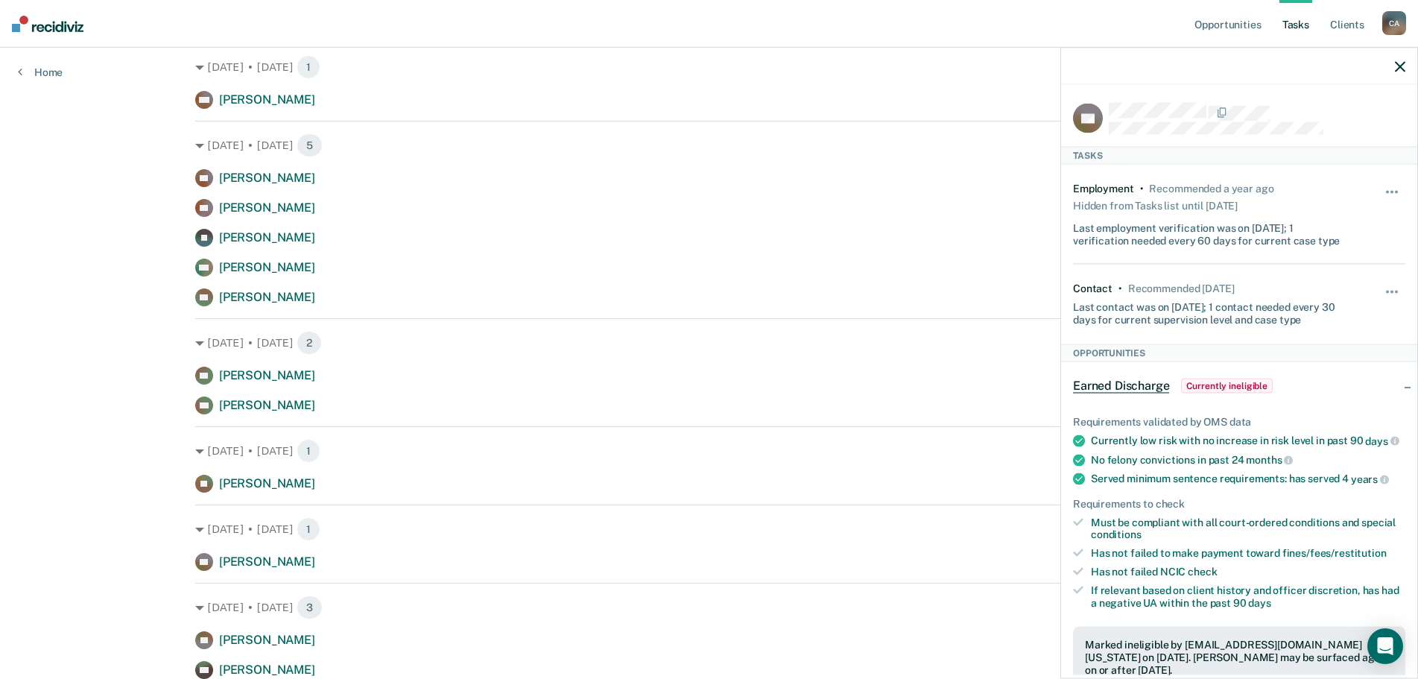
click at [1203, 312] on div "Last contact was on 8/18/25; 1 contact needed every 30 days for current supervi…" at bounding box center [1211, 310] width 277 height 31
click at [1385, 288] on button "button" at bounding box center [1392, 300] width 25 height 24
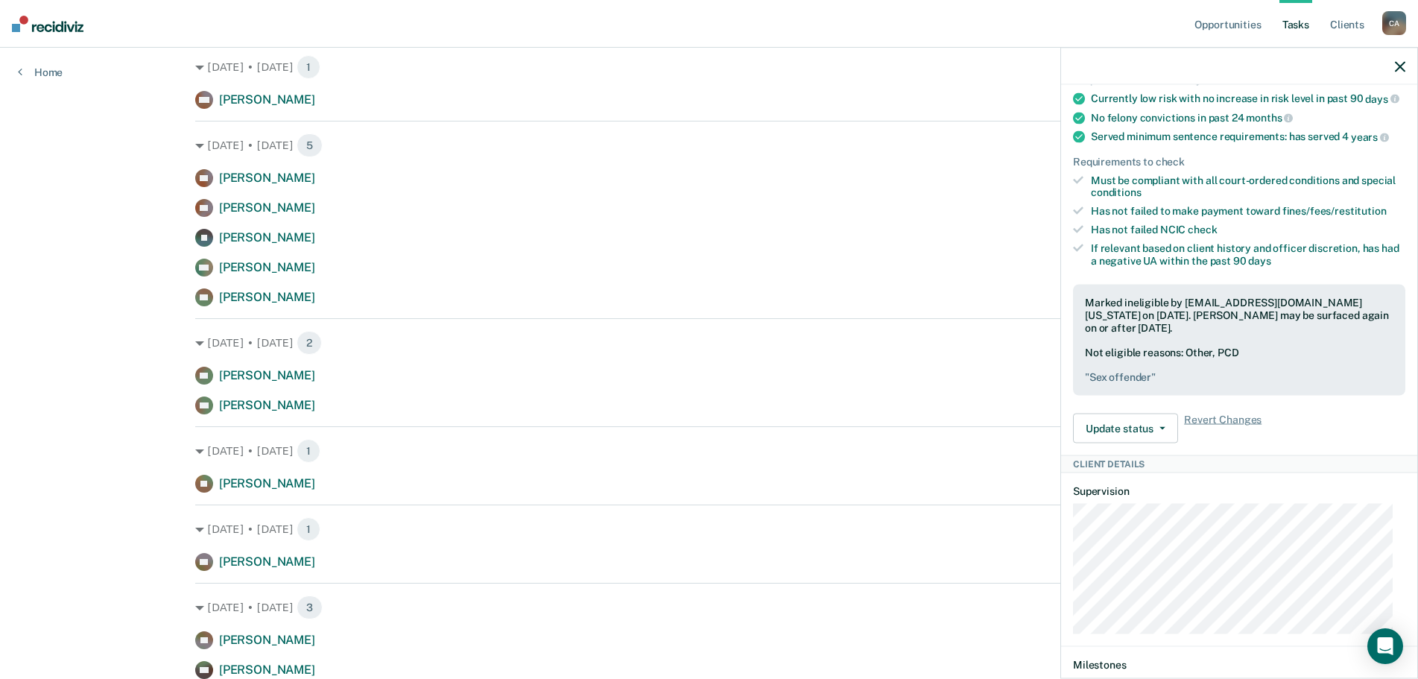
scroll to position [89, 0]
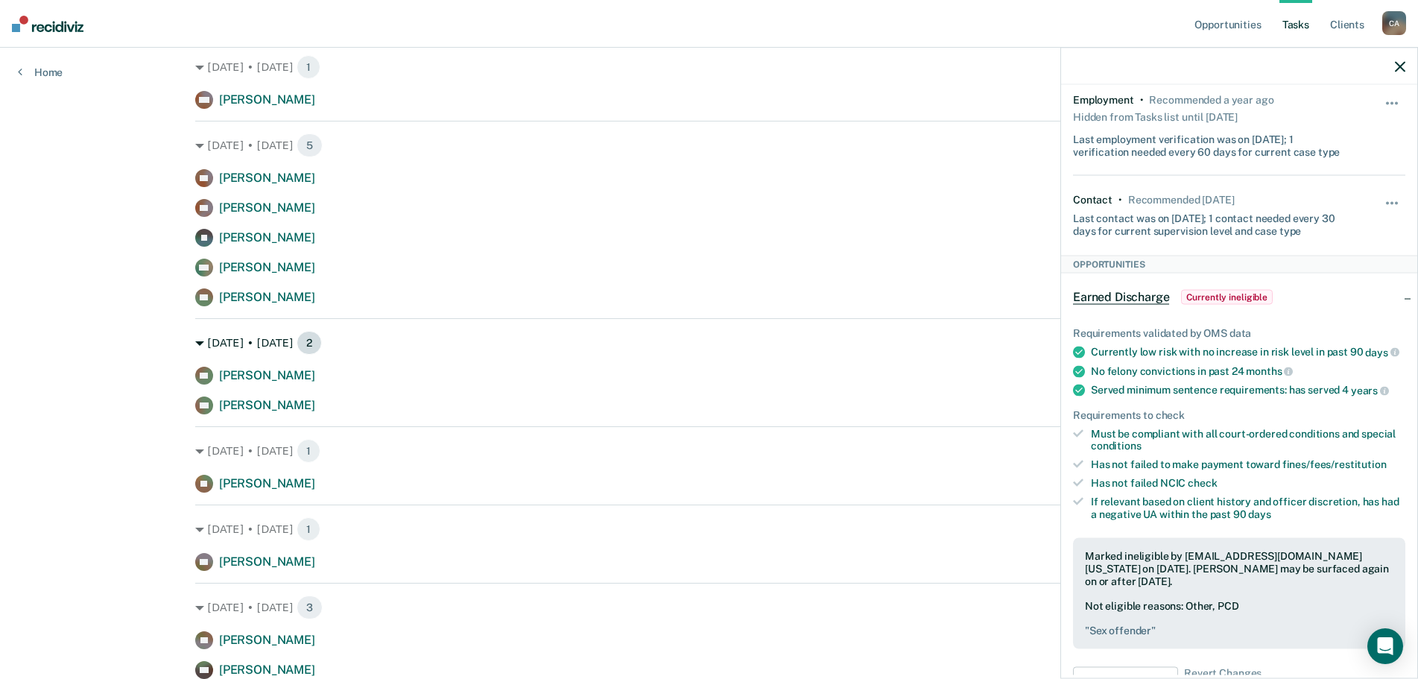
click at [941, 352] on div "Sep. 11 • Thursday 2" at bounding box center [709, 343] width 1028 height 24
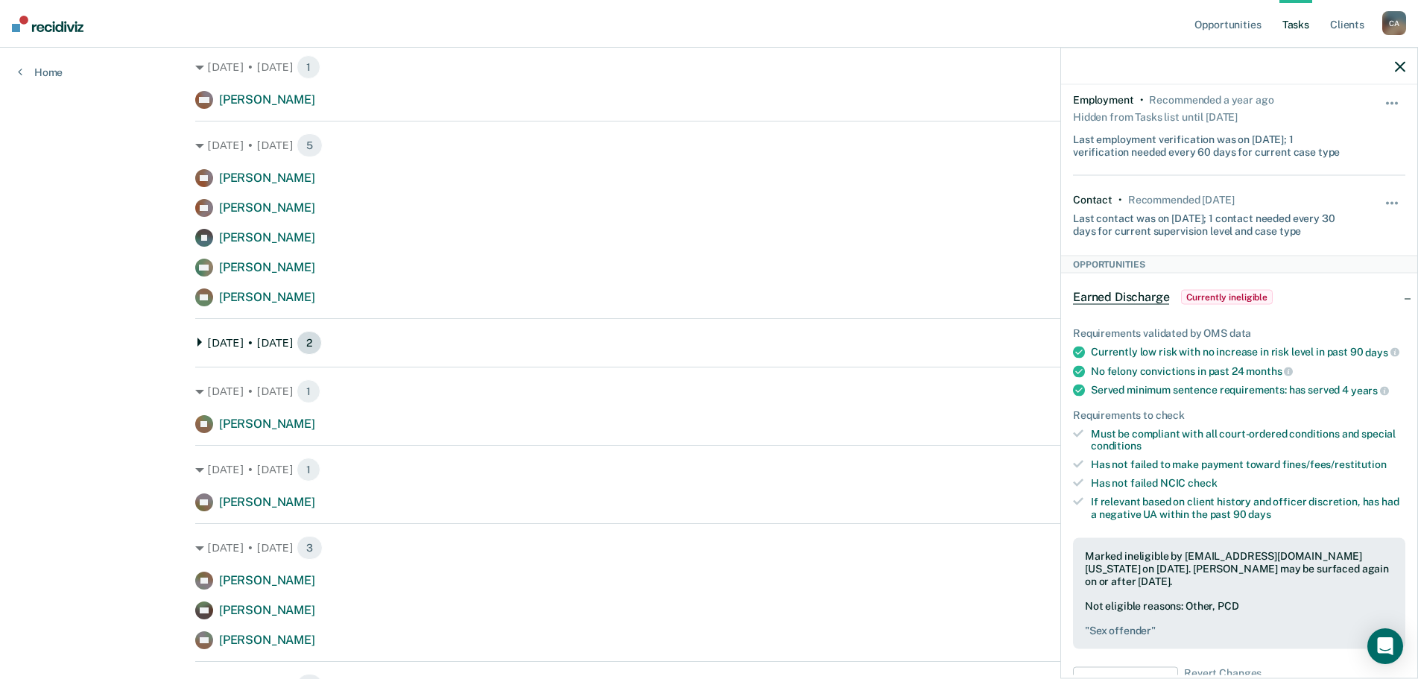
click at [899, 344] on div "Sep. 11 • Thursday 2" at bounding box center [709, 343] width 1028 height 24
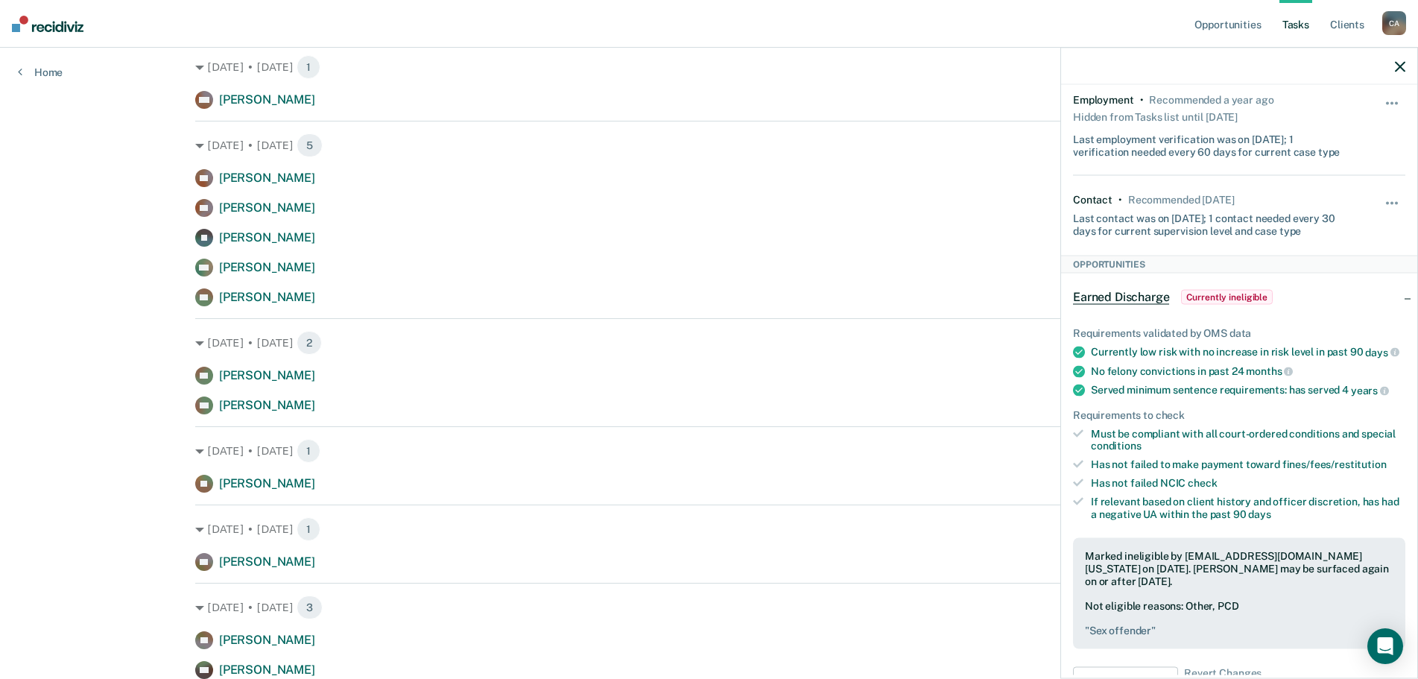
scroll to position [0, 0]
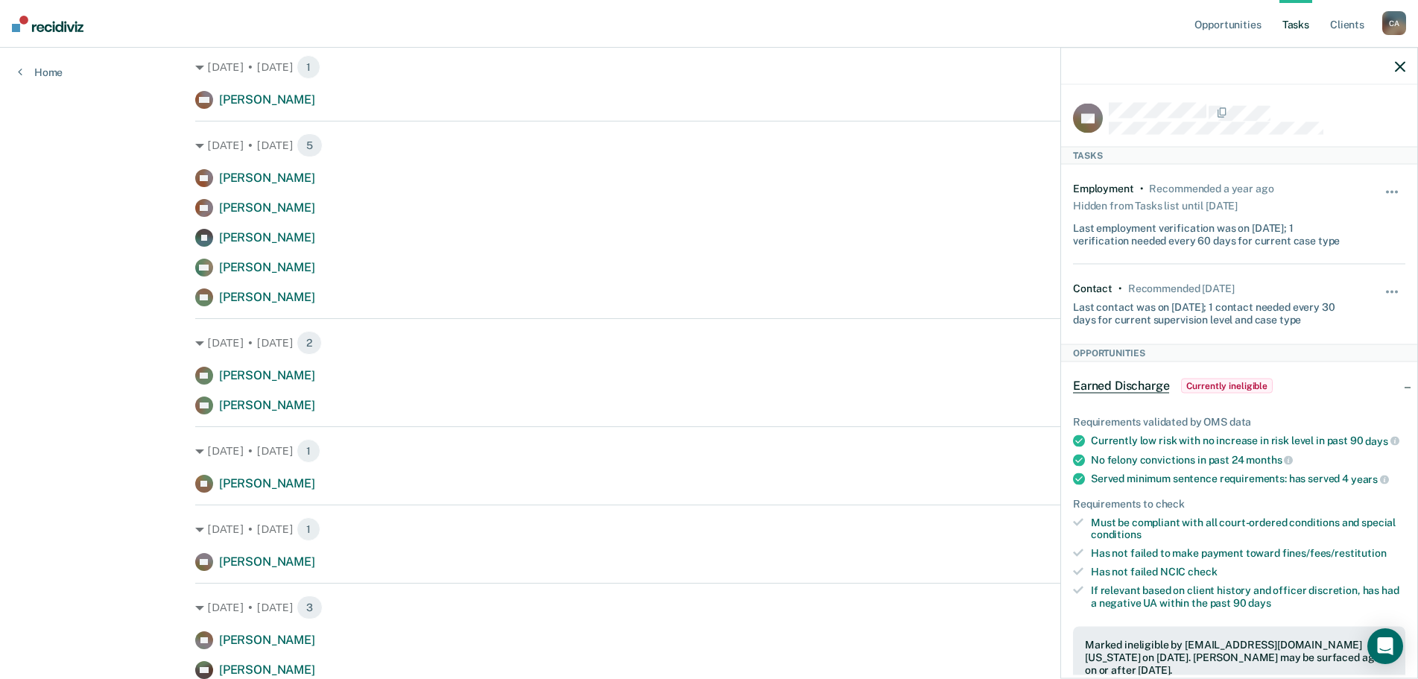
click at [1400, 62] on icon "button" at bounding box center [1400, 66] width 10 height 10
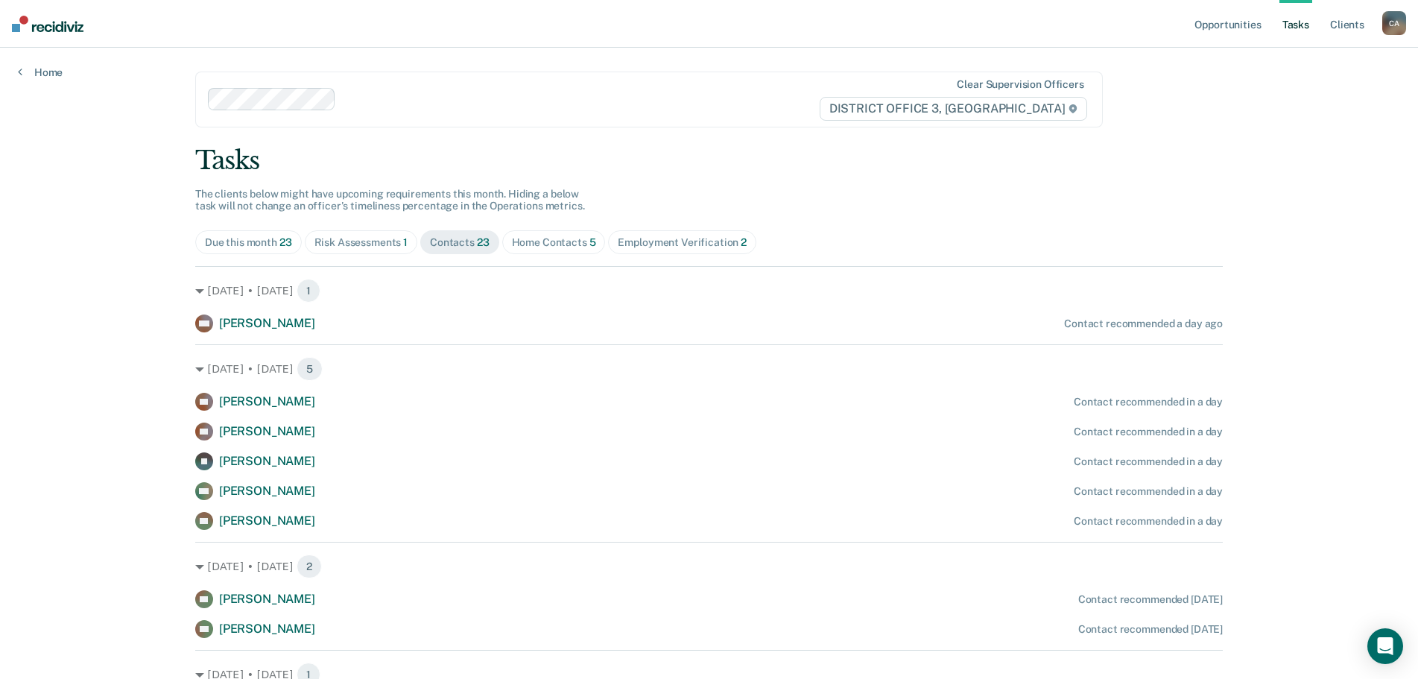
click at [562, 248] on div "Home Contacts 5" at bounding box center [554, 242] width 84 height 13
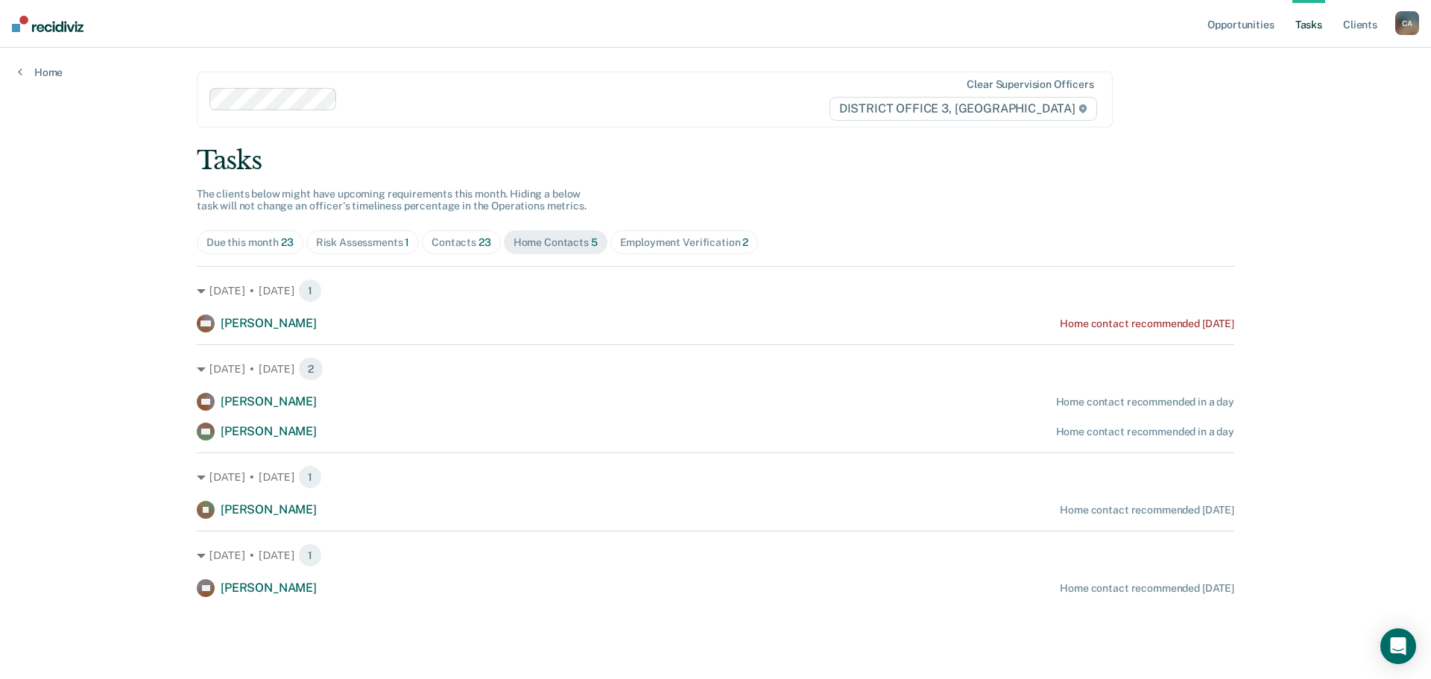
click at [464, 247] on div "Contacts 23" at bounding box center [462, 242] width 60 height 13
